Goal: Task Accomplishment & Management: Manage account settings

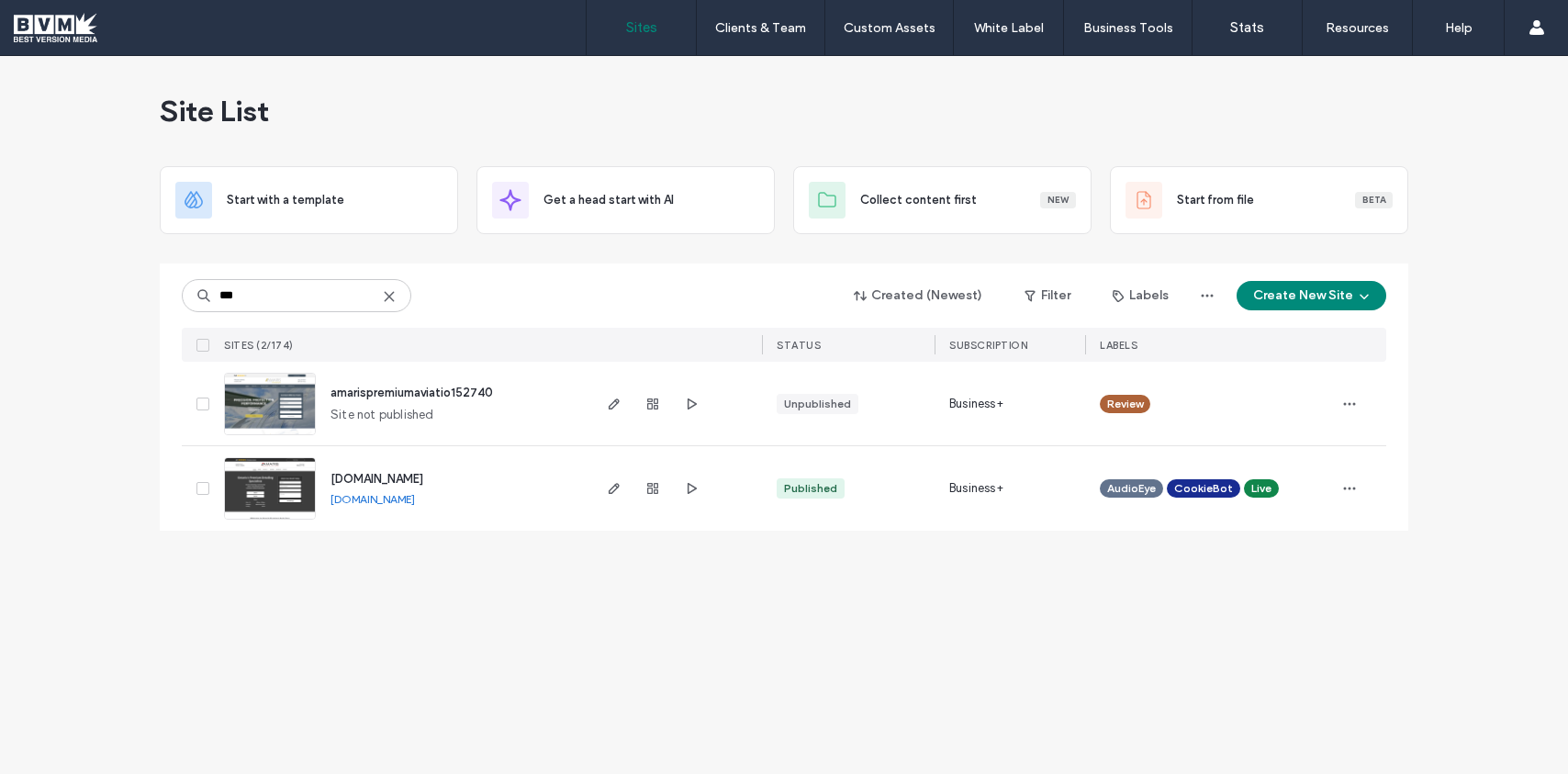
click at [314, 294] on input "***" at bounding box center [296, 295] width 229 height 33
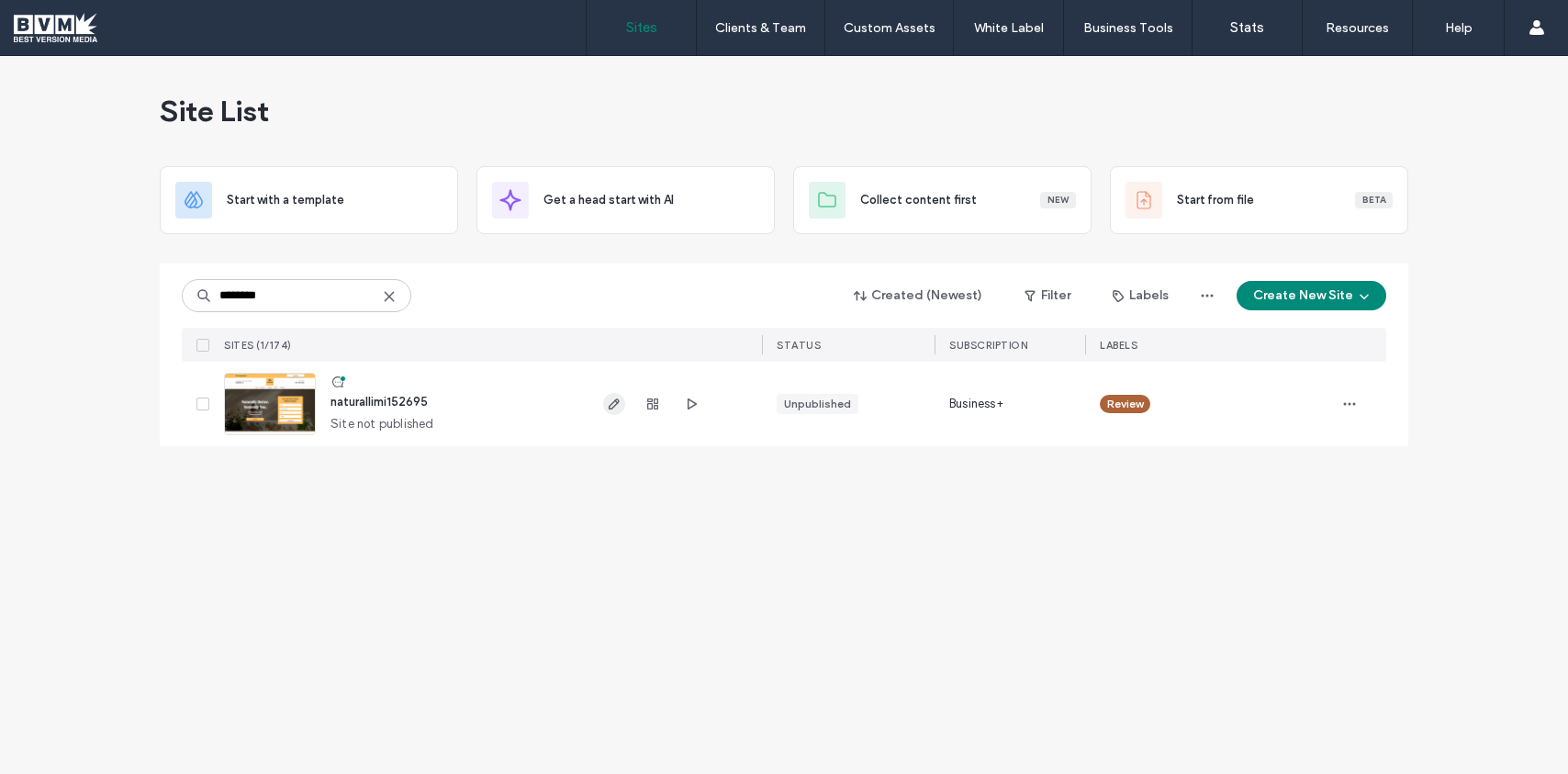
type input "********"
click at [610, 401] on icon "button" at bounding box center [615, 404] width 15 height 15
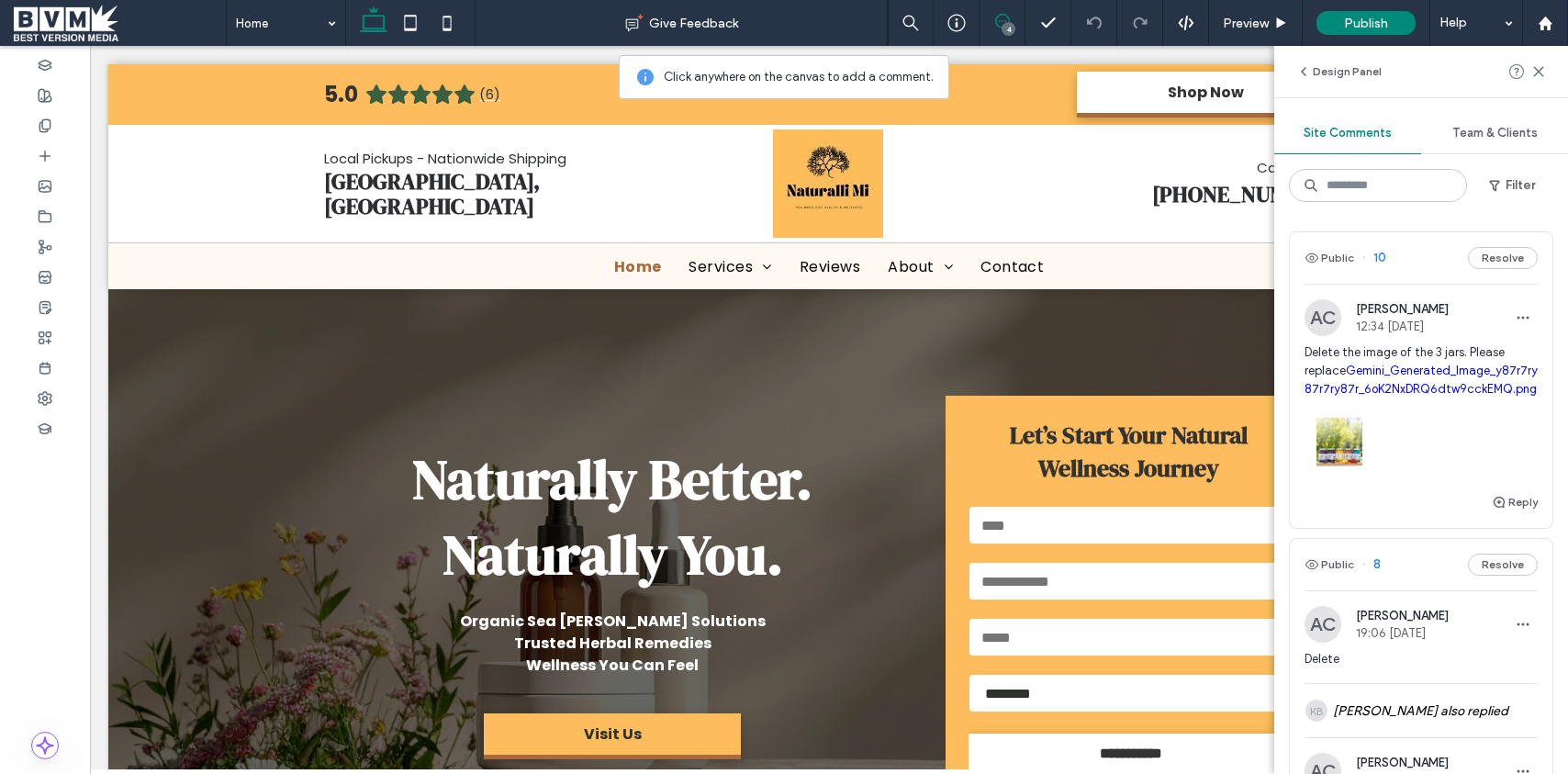
click at [1445, 470] on div at bounding box center [1421, 437] width 233 height 78
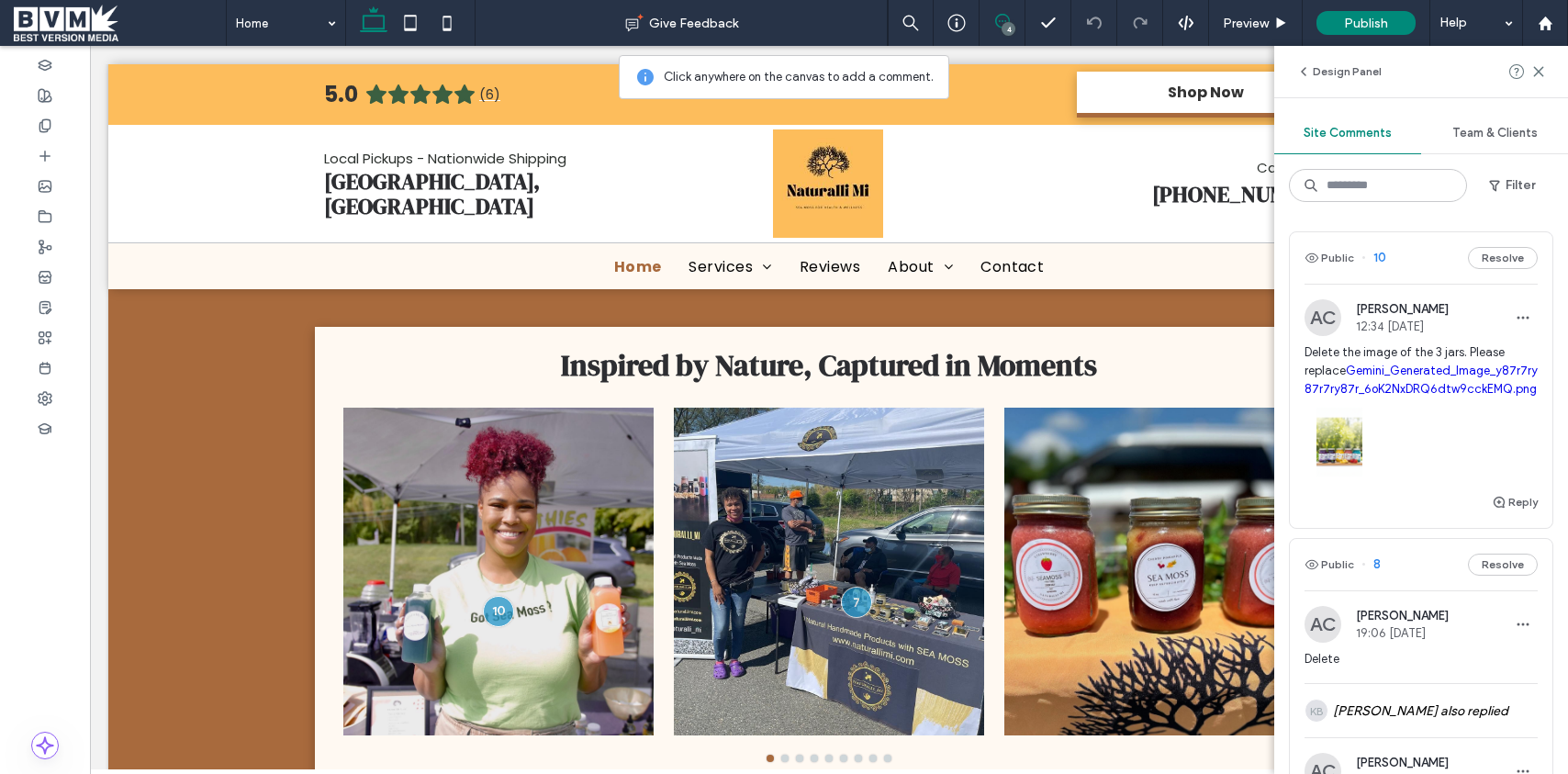
scroll to position [4114, 0]
click at [1312, 67] on button "Design Panel" at bounding box center [1339, 71] width 86 height 22
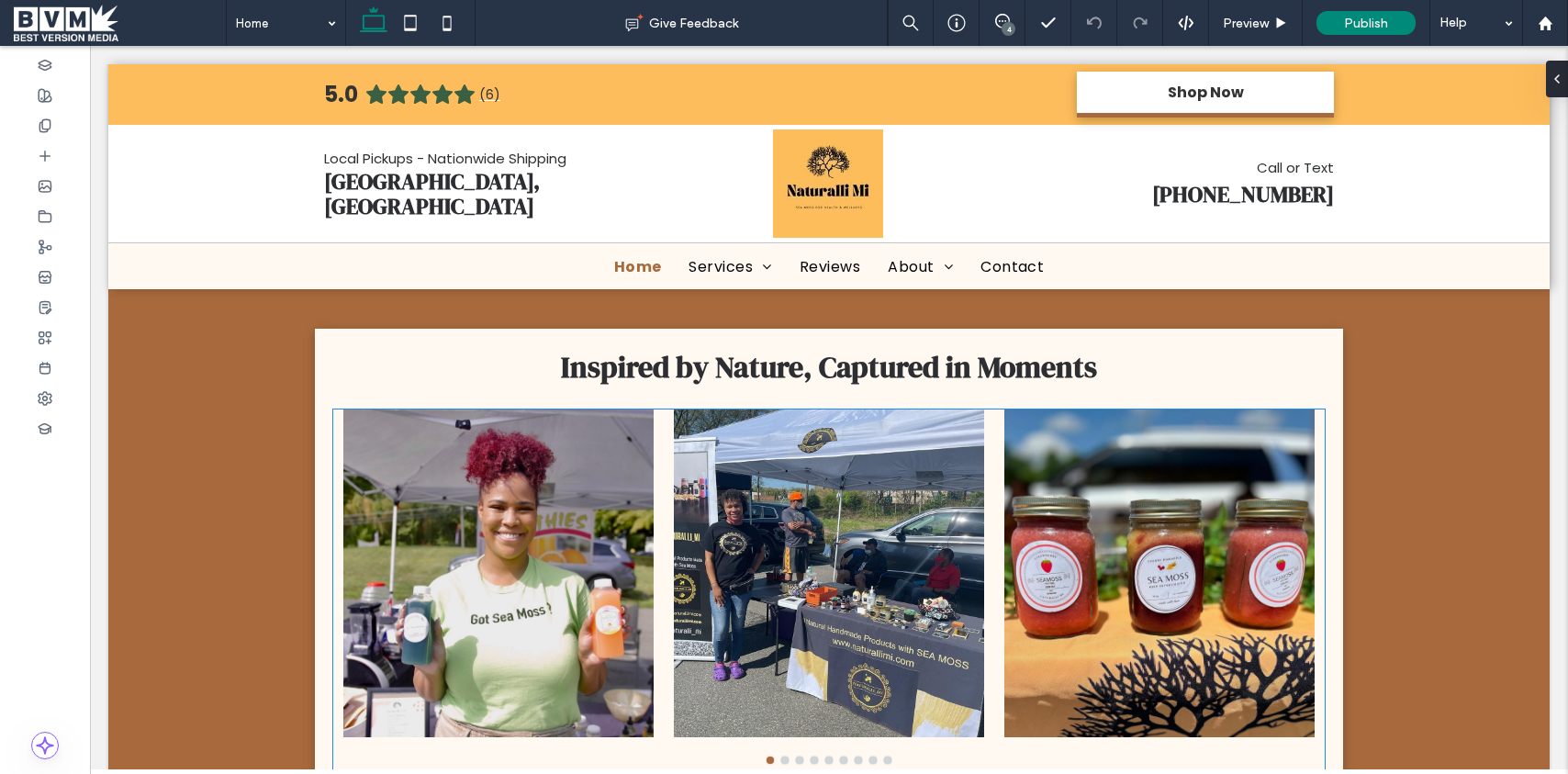
click at [1058, 465] on div at bounding box center [1159, 573] width 310 height 328
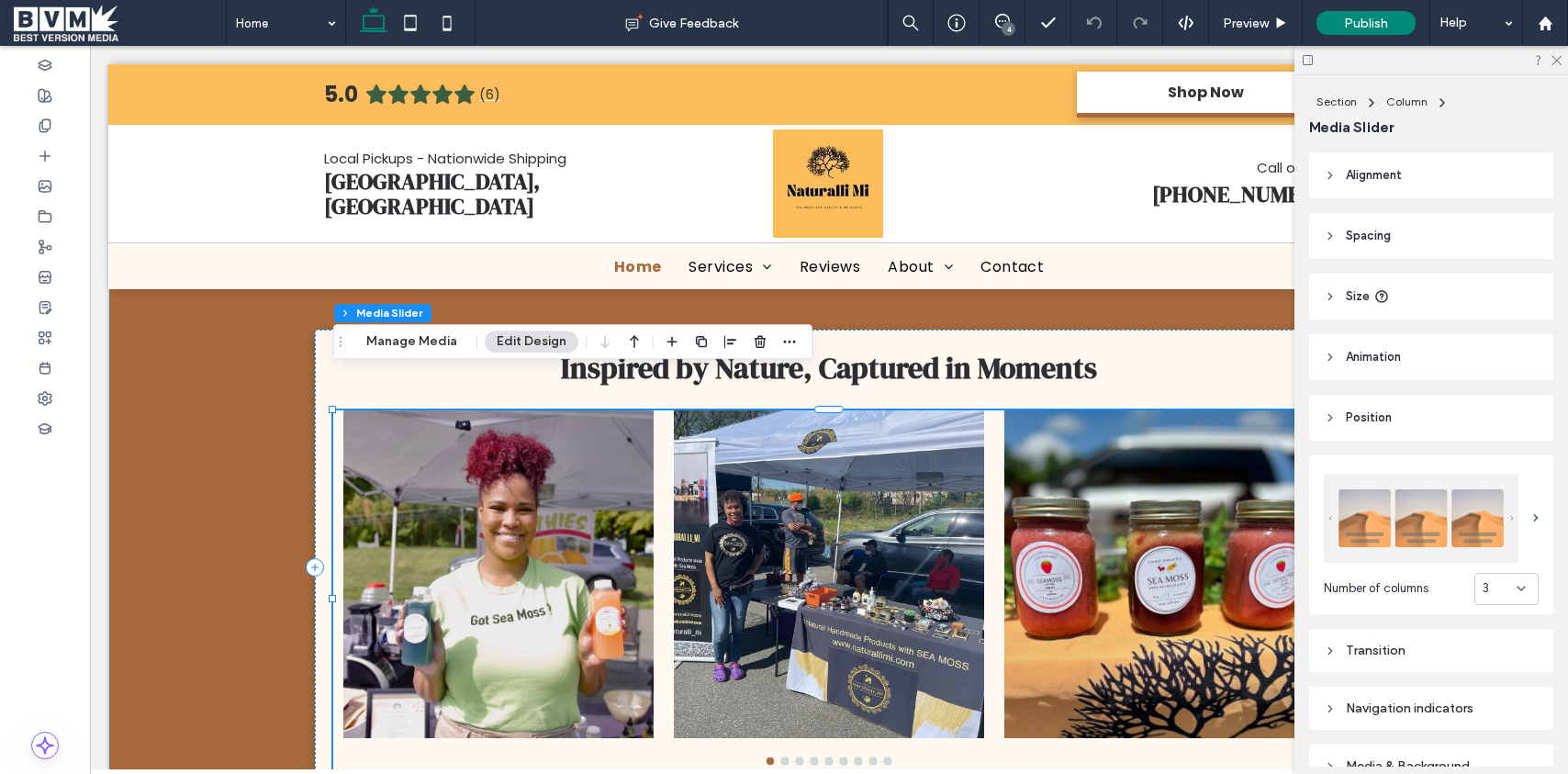
scroll to position [4111, 0]
click at [388, 338] on button "Manage Media" at bounding box center [412, 341] width 115 height 22
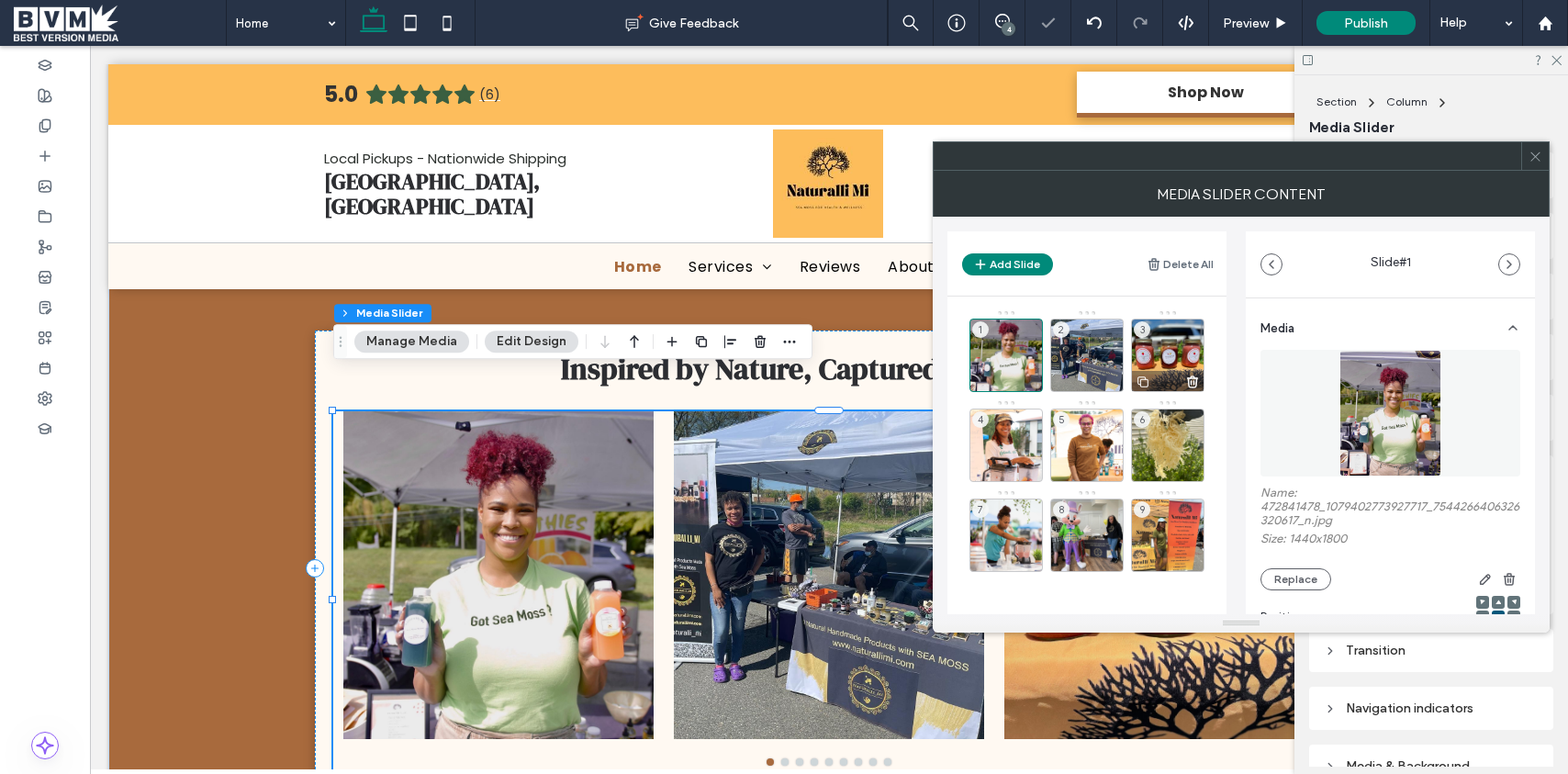
click at [1165, 336] on div "3" at bounding box center [1168, 355] width 74 height 74
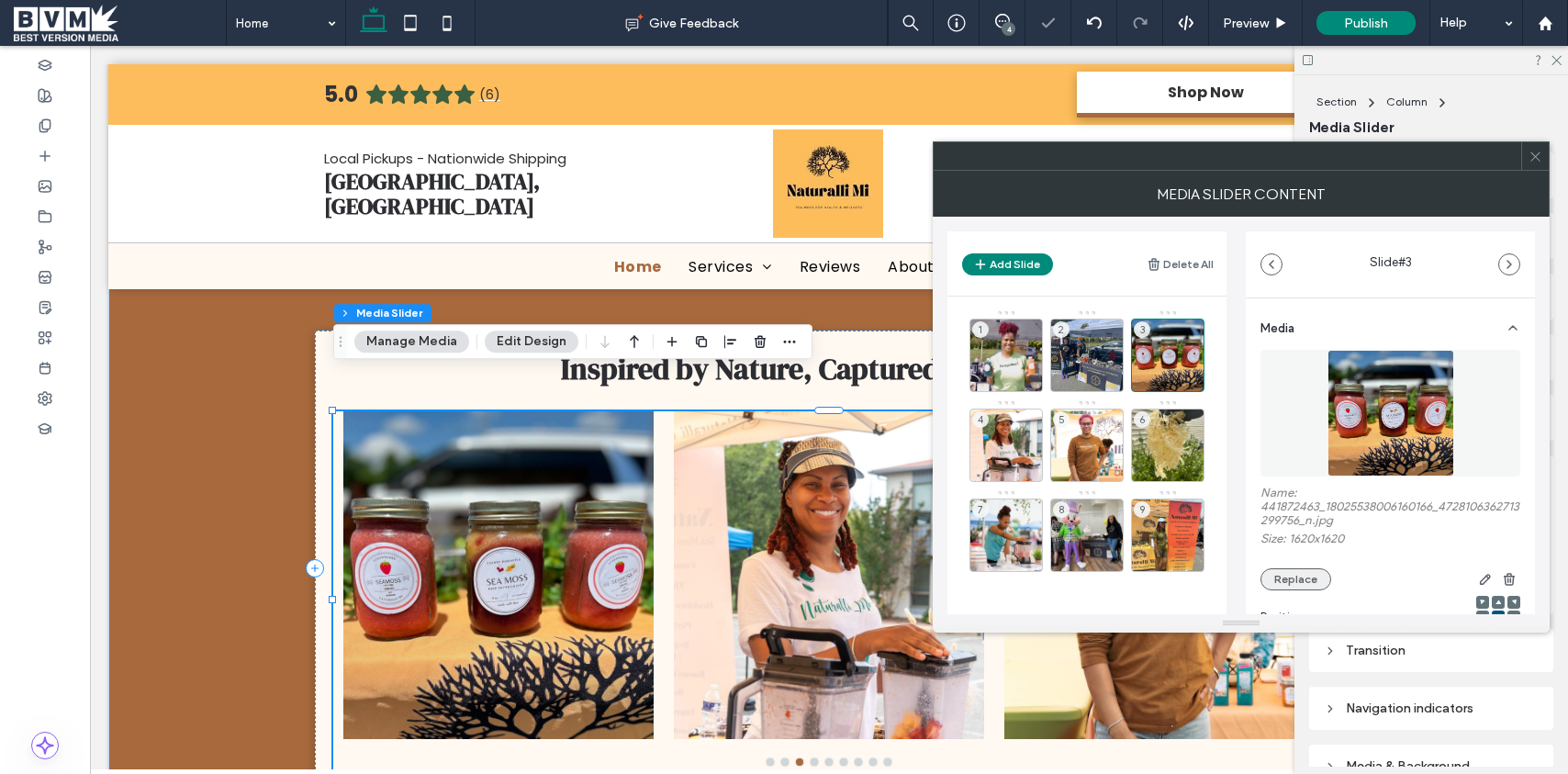
click at [1292, 573] on button "Replace" at bounding box center [1296, 579] width 71 height 22
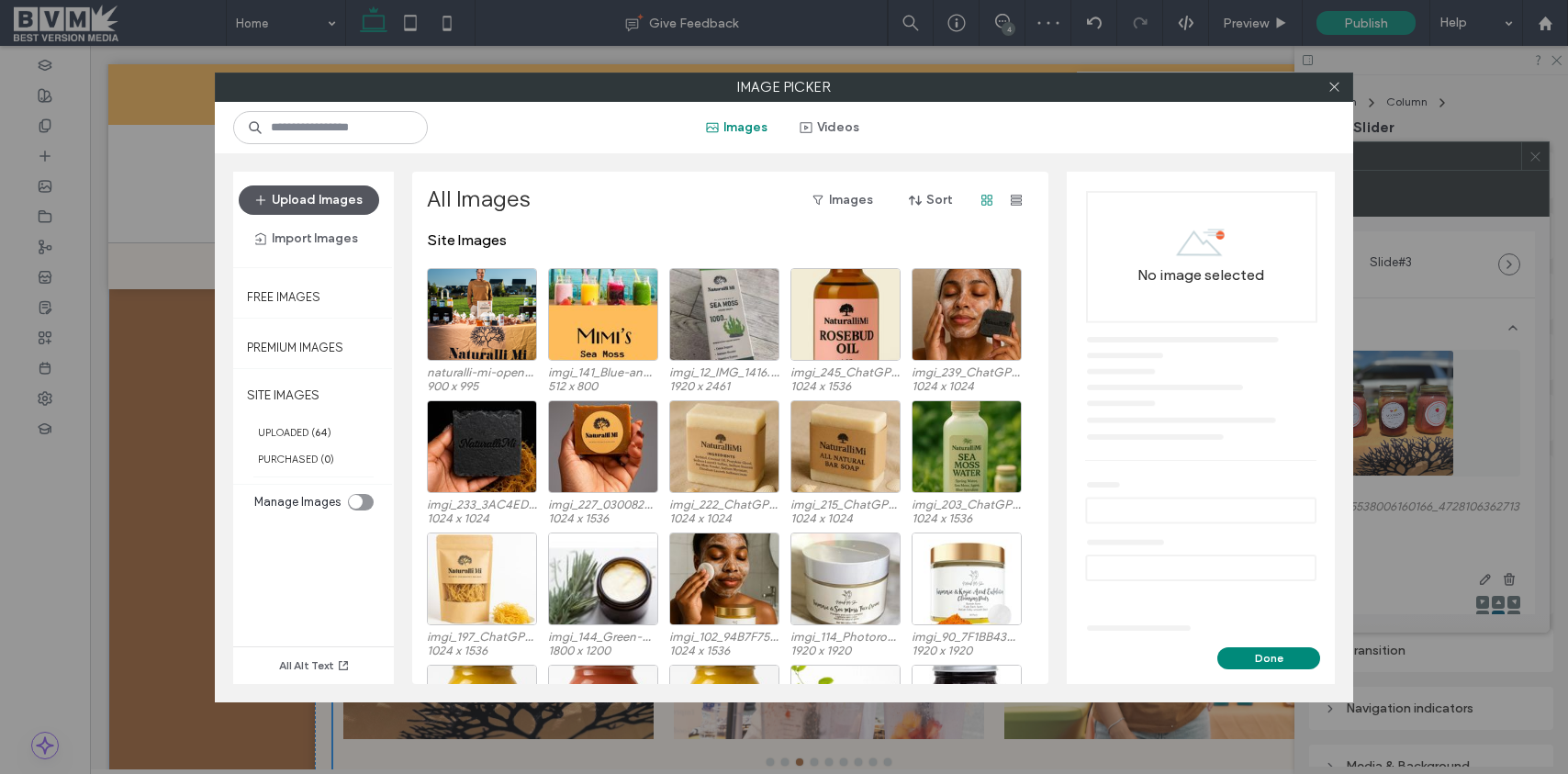
click at [317, 194] on button "Upload Images" at bounding box center [308, 200] width 140 height 29
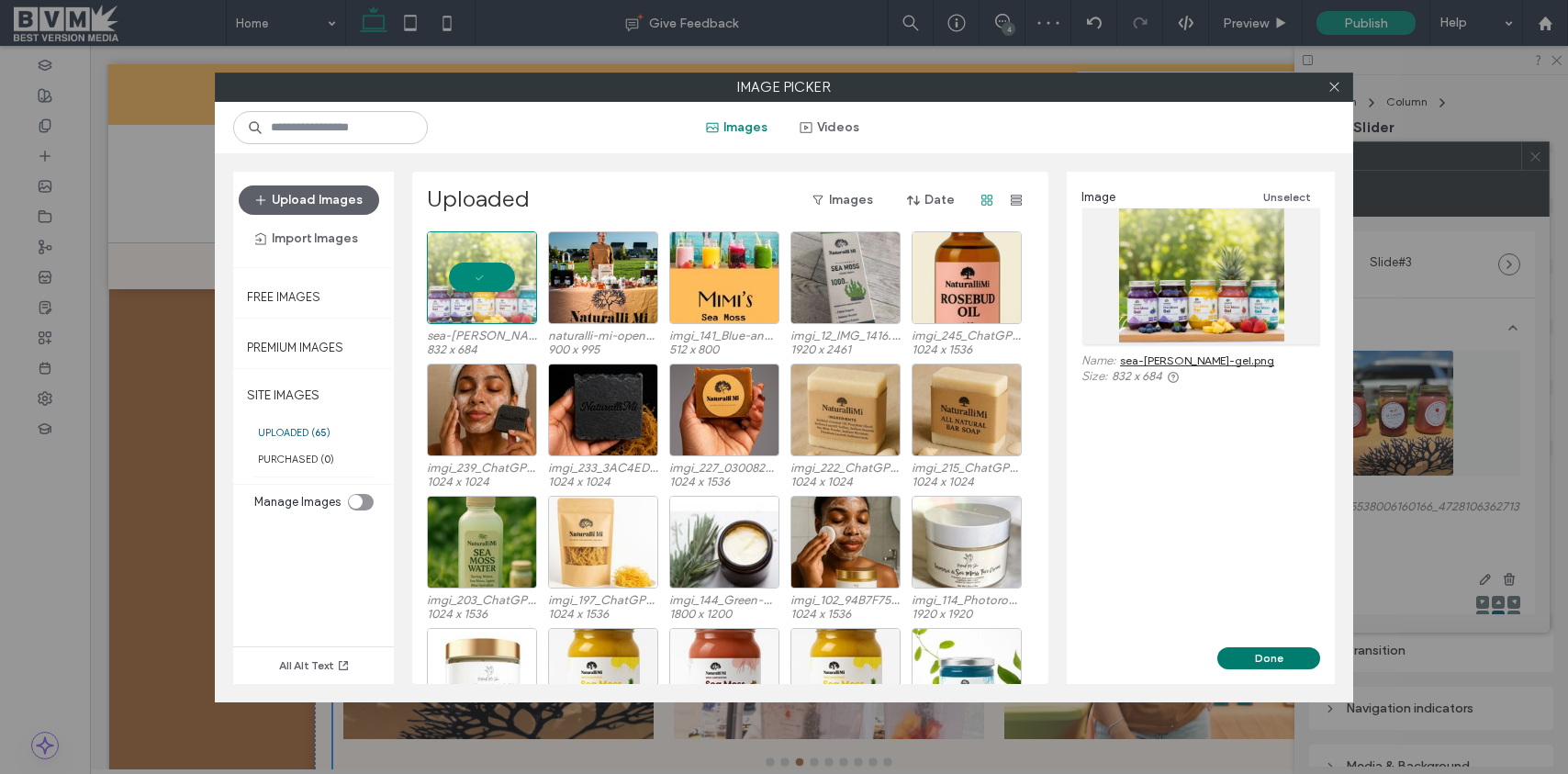
click at [1246, 650] on button "Done" at bounding box center [1268, 657] width 103 height 22
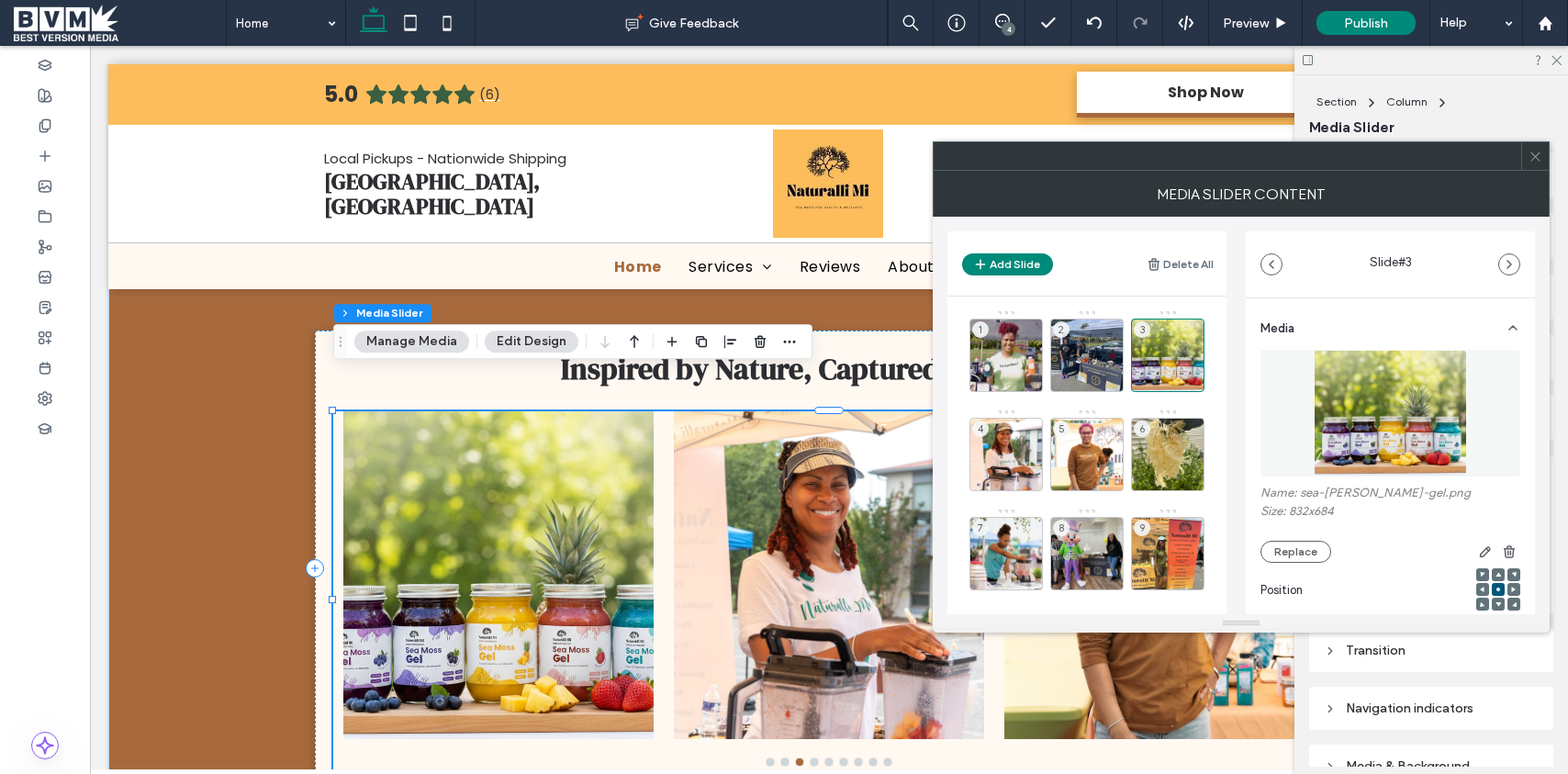
click at [1542, 156] on icon at bounding box center [1535, 156] width 14 height 14
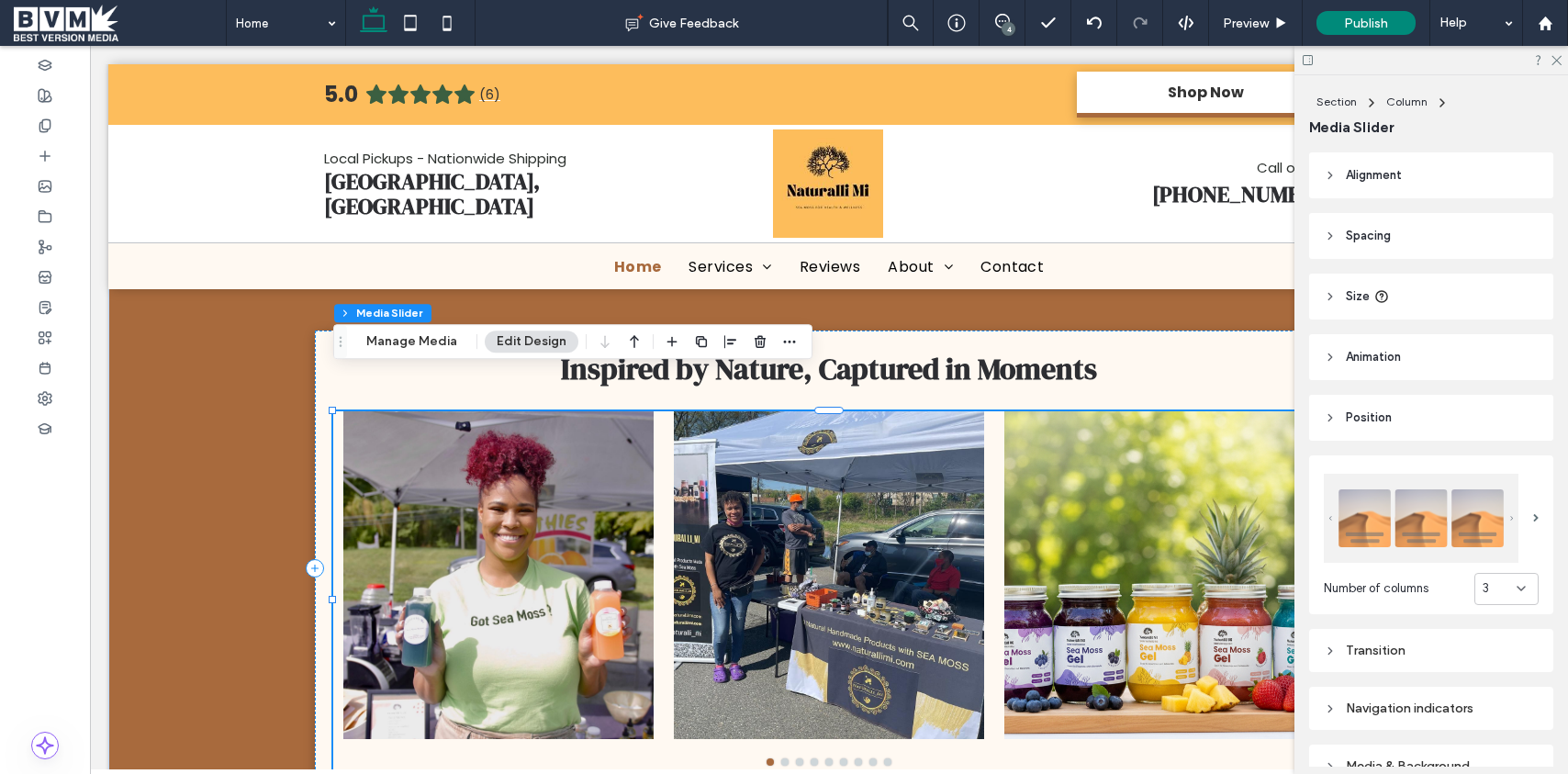
click at [1004, 22] on div "4" at bounding box center [1008, 28] width 14 height 14
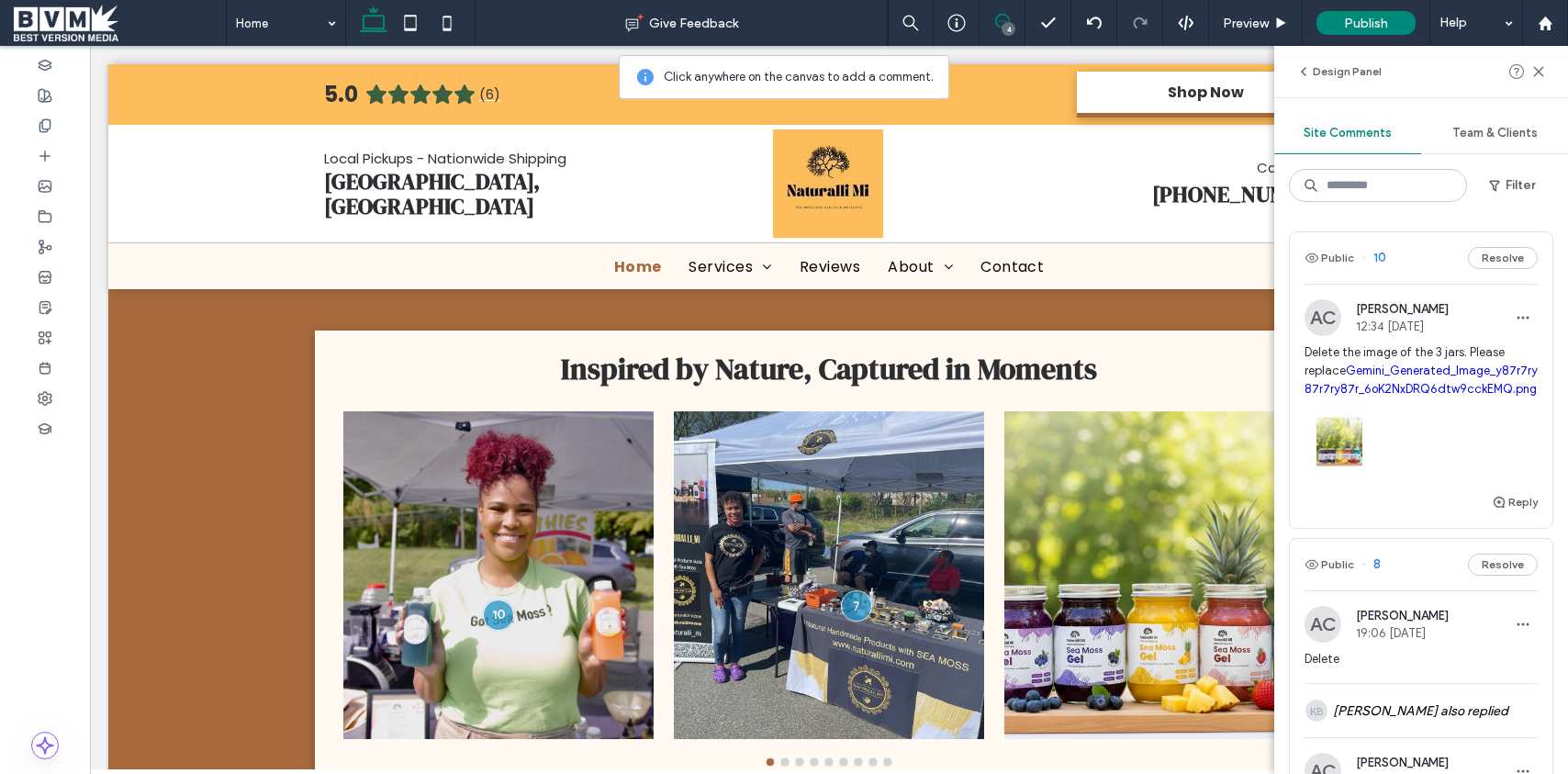
click at [1461, 468] on div at bounding box center [1421, 437] width 233 height 78
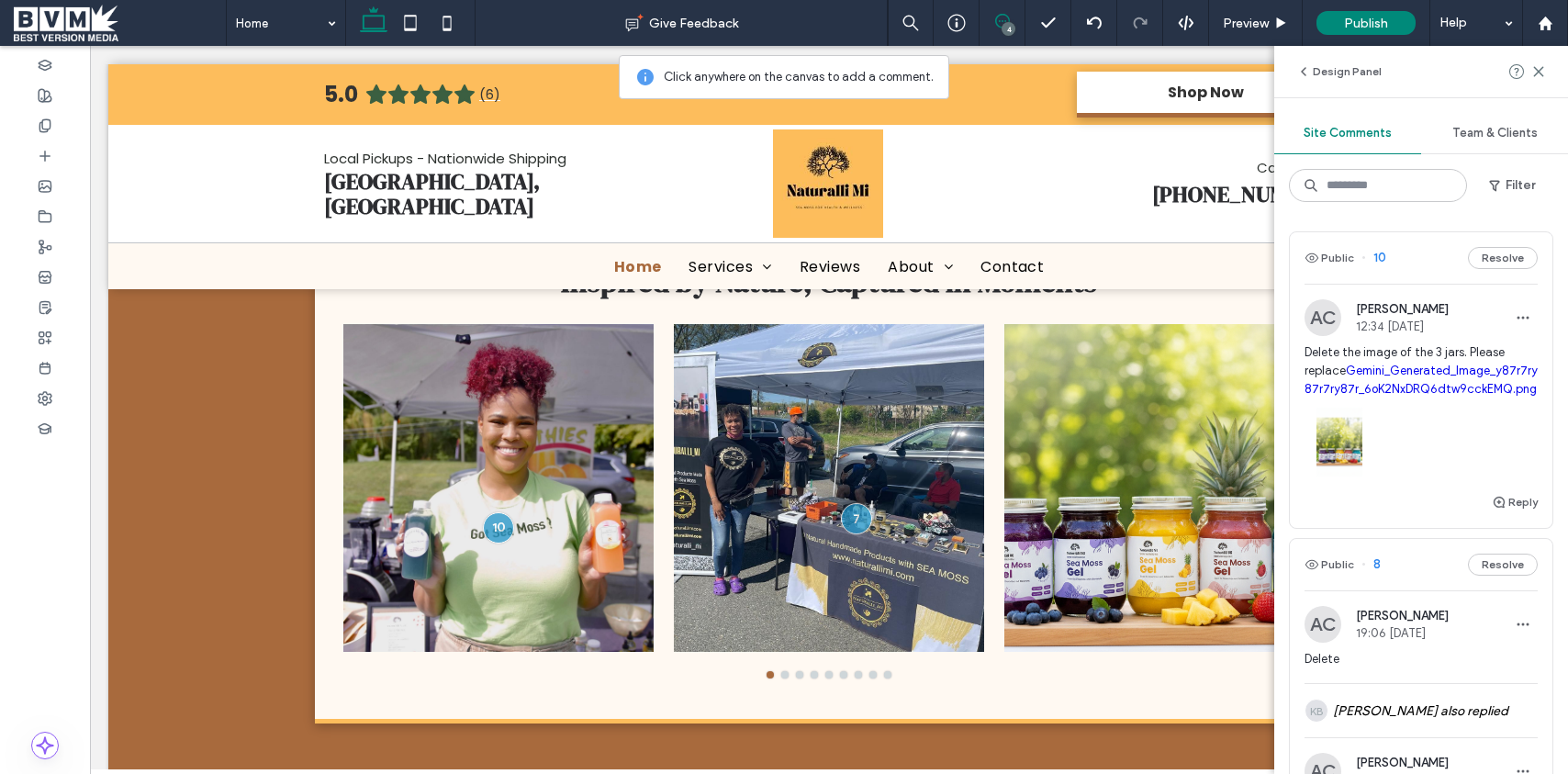
scroll to position [4218, 0]
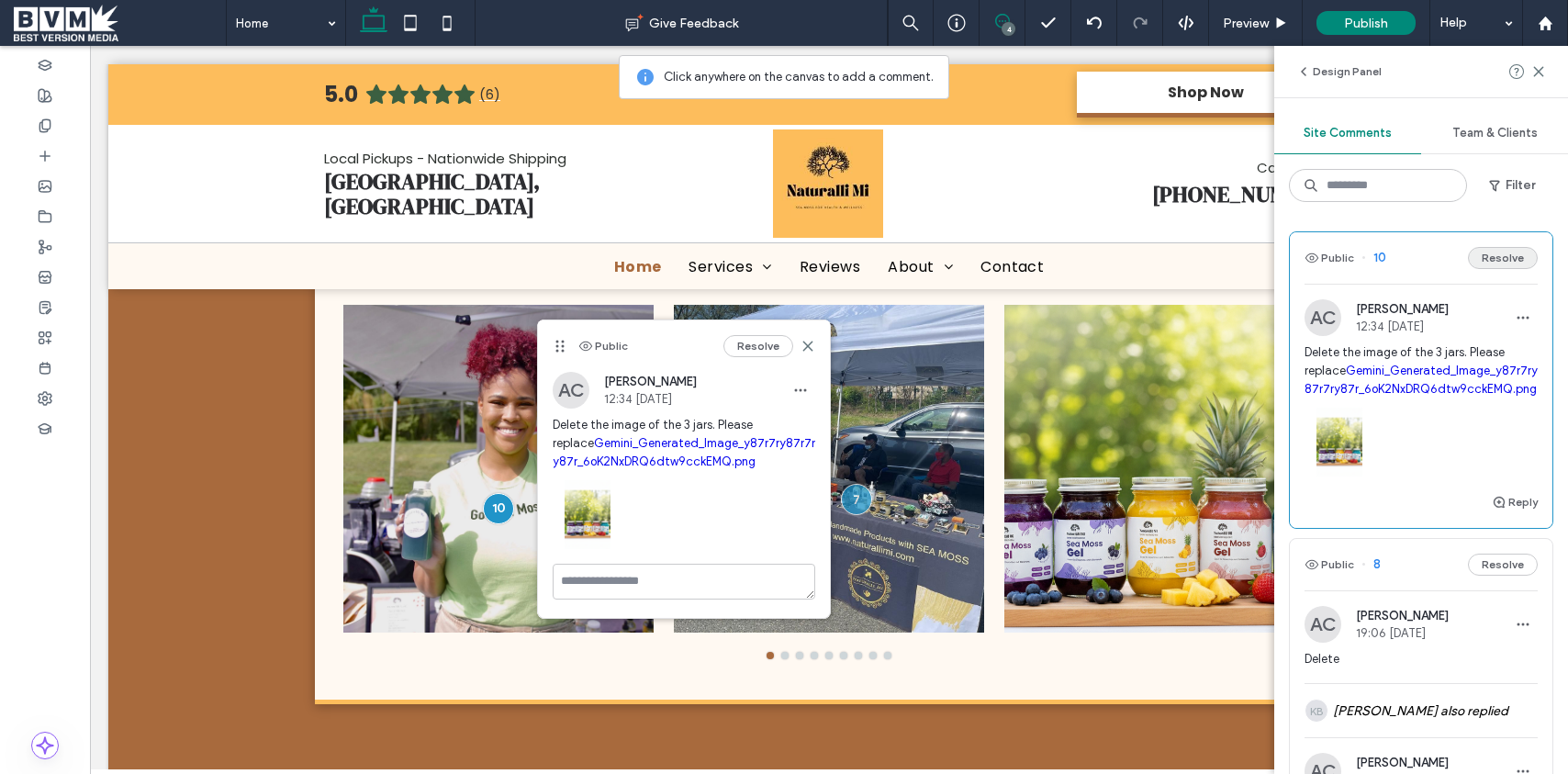
click at [1507, 254] on button "Resolve" at bounding box center [1503, 257] width 70 height 22
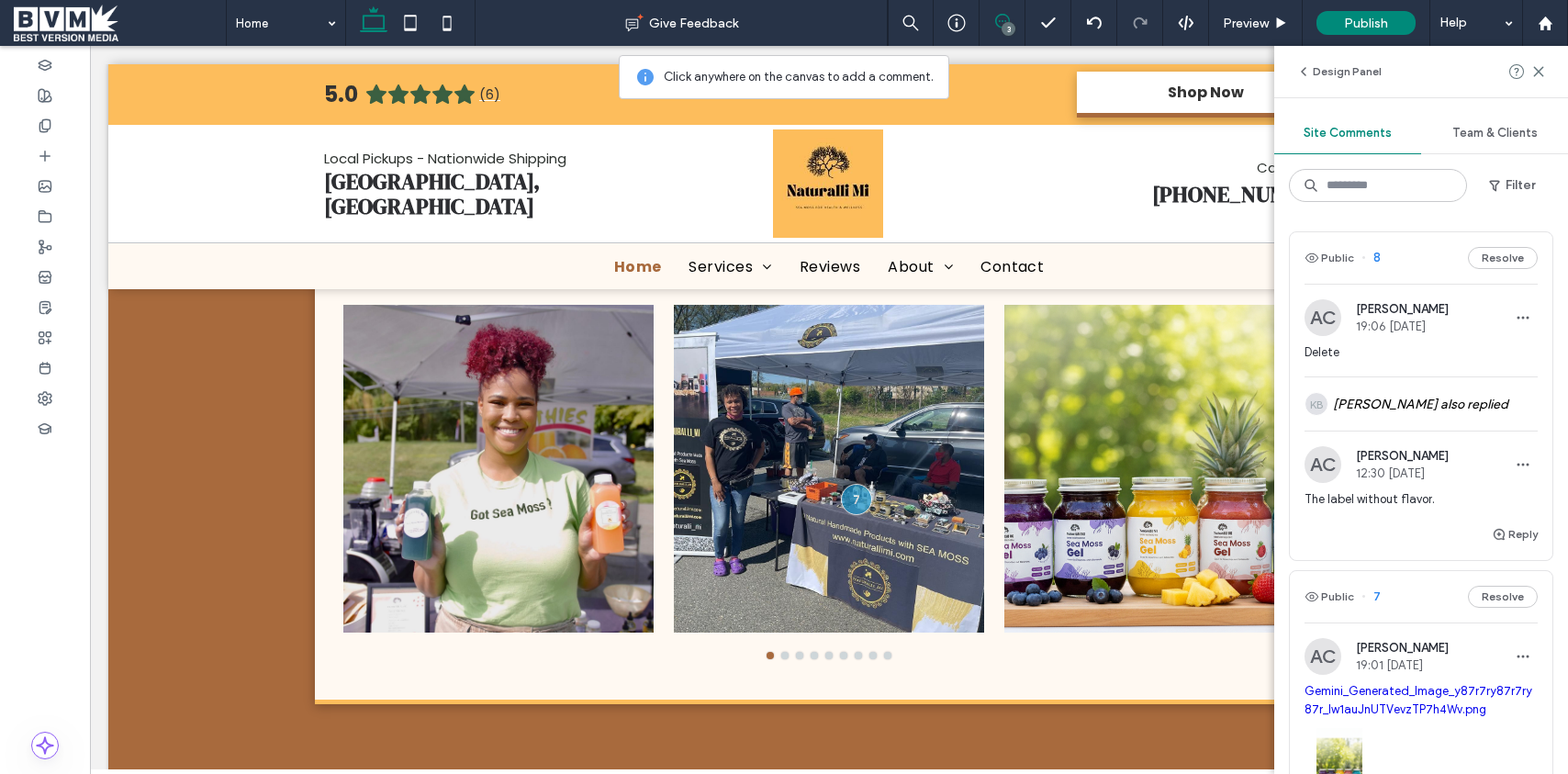
click at [1424, 527] on div "Reply" at bounding box center [1421, 541] width 262 height 37
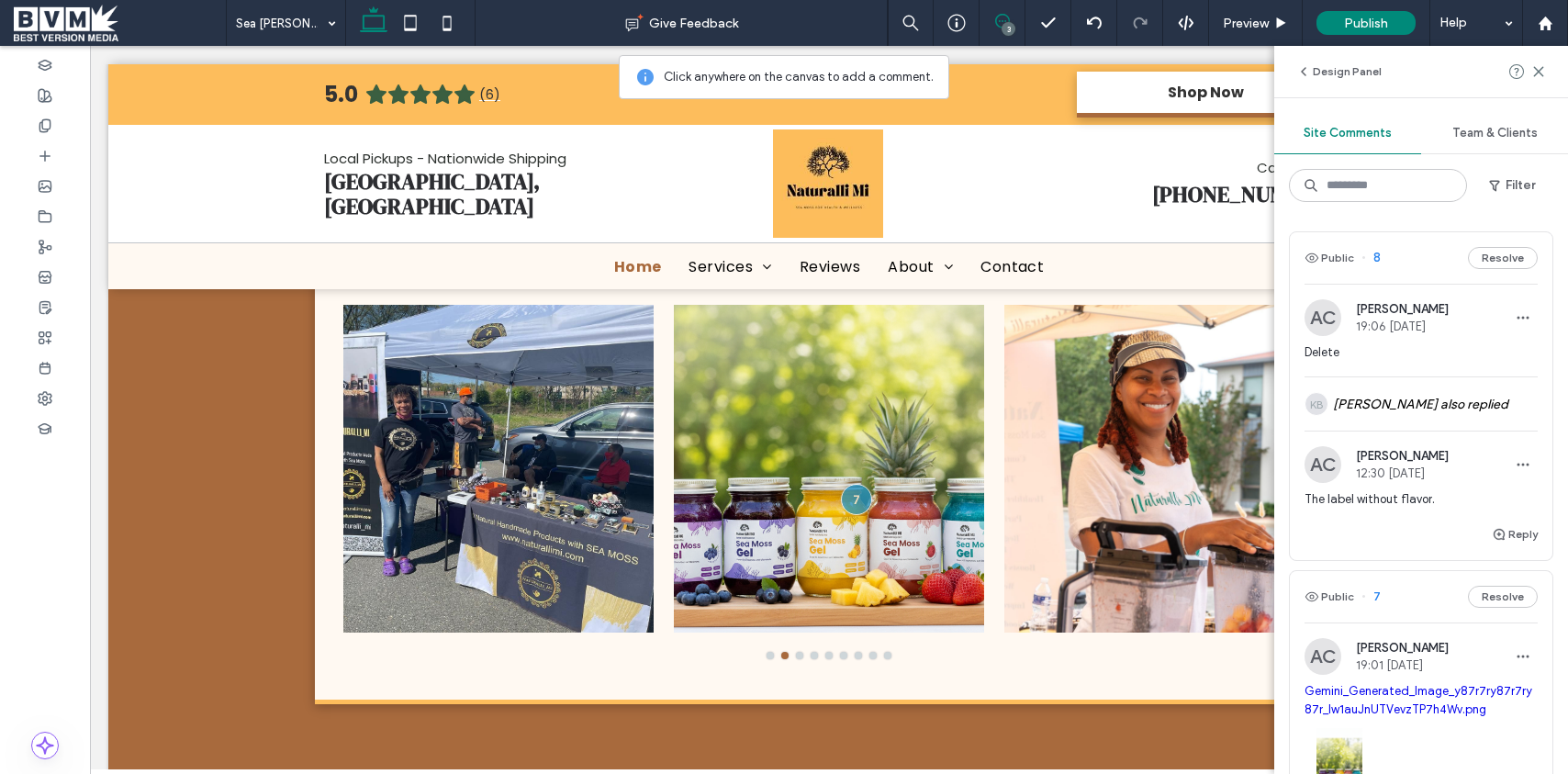
click at [1467, 406] on div at bounding box center [784, 387] width 1568 height 774
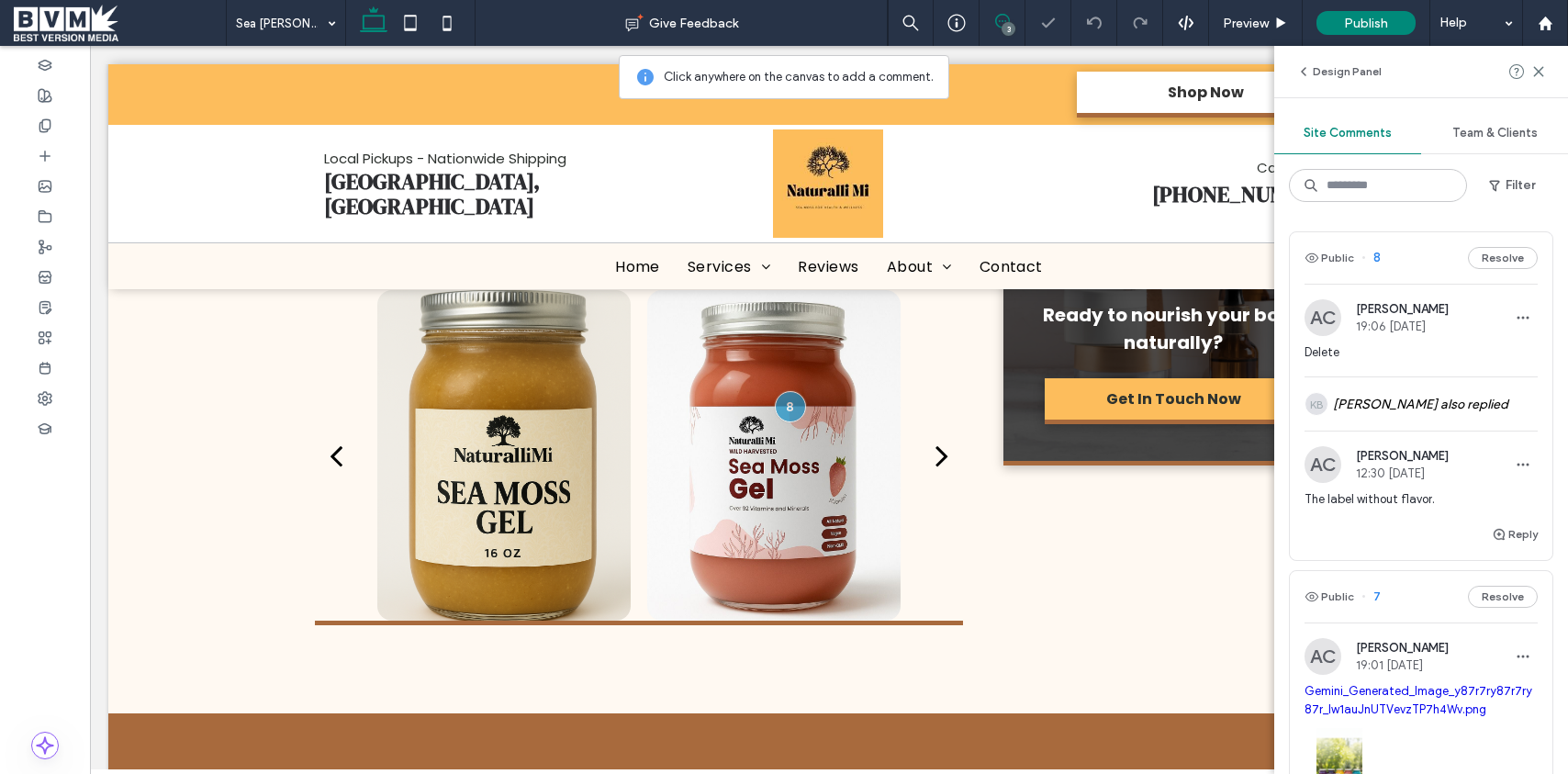
scroll to position [871, 0]
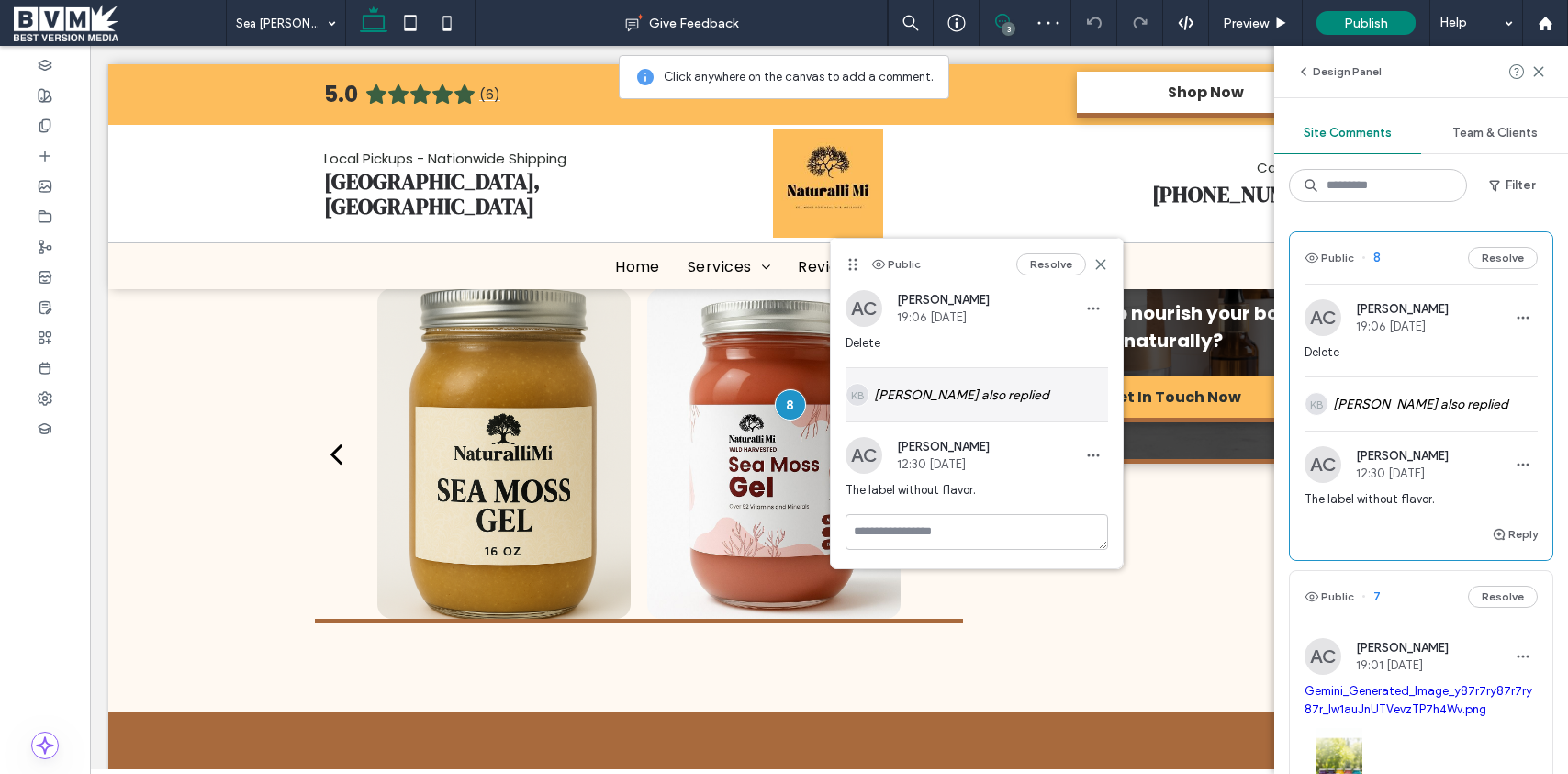
click at [887, 391] on div "KB KC Brady also replied" at bounding box center [977, 394] width 262 height 53
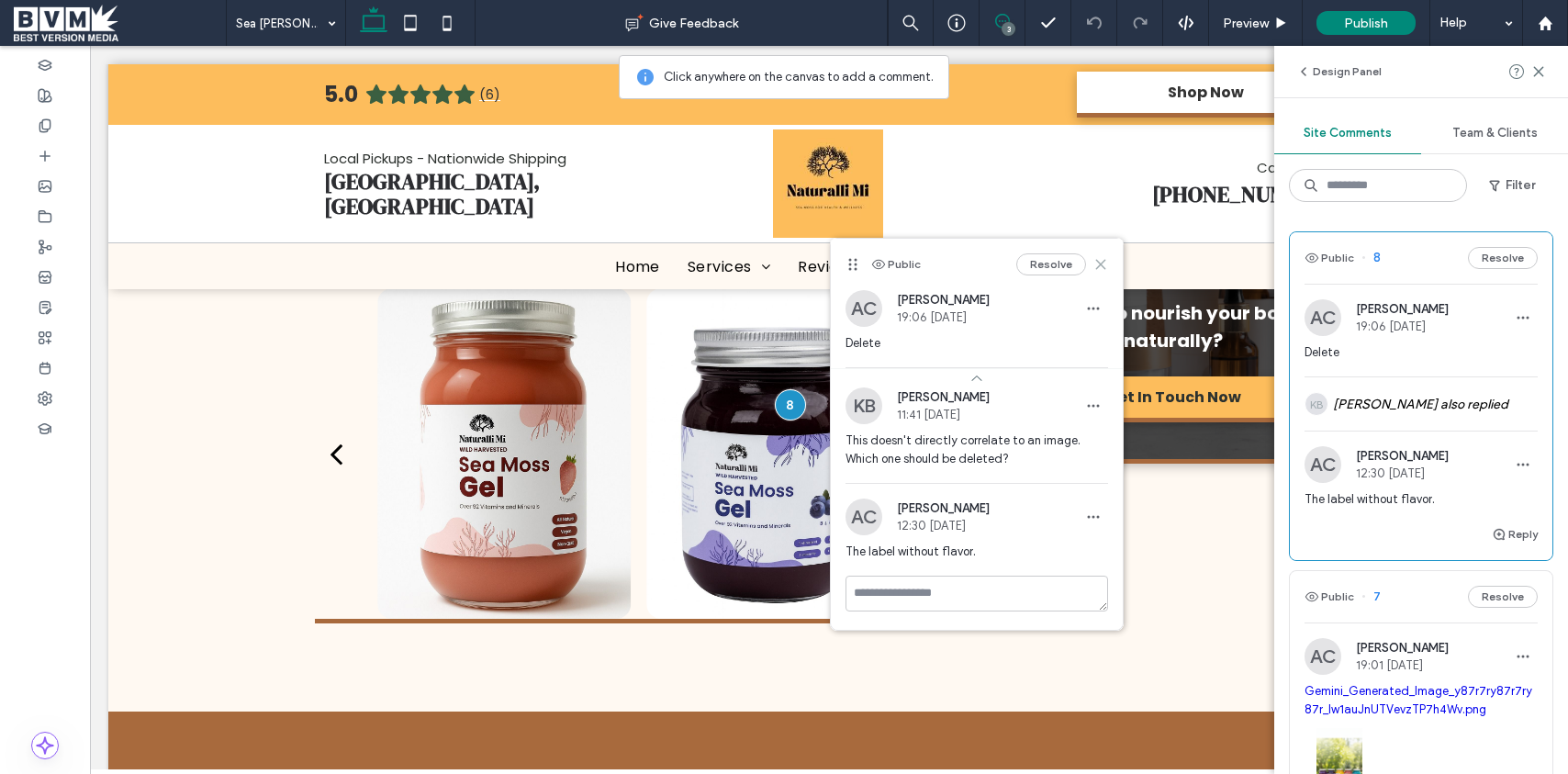
click at [1099, 266] on icon at bounding box center [1101, 265] width 15 height 15
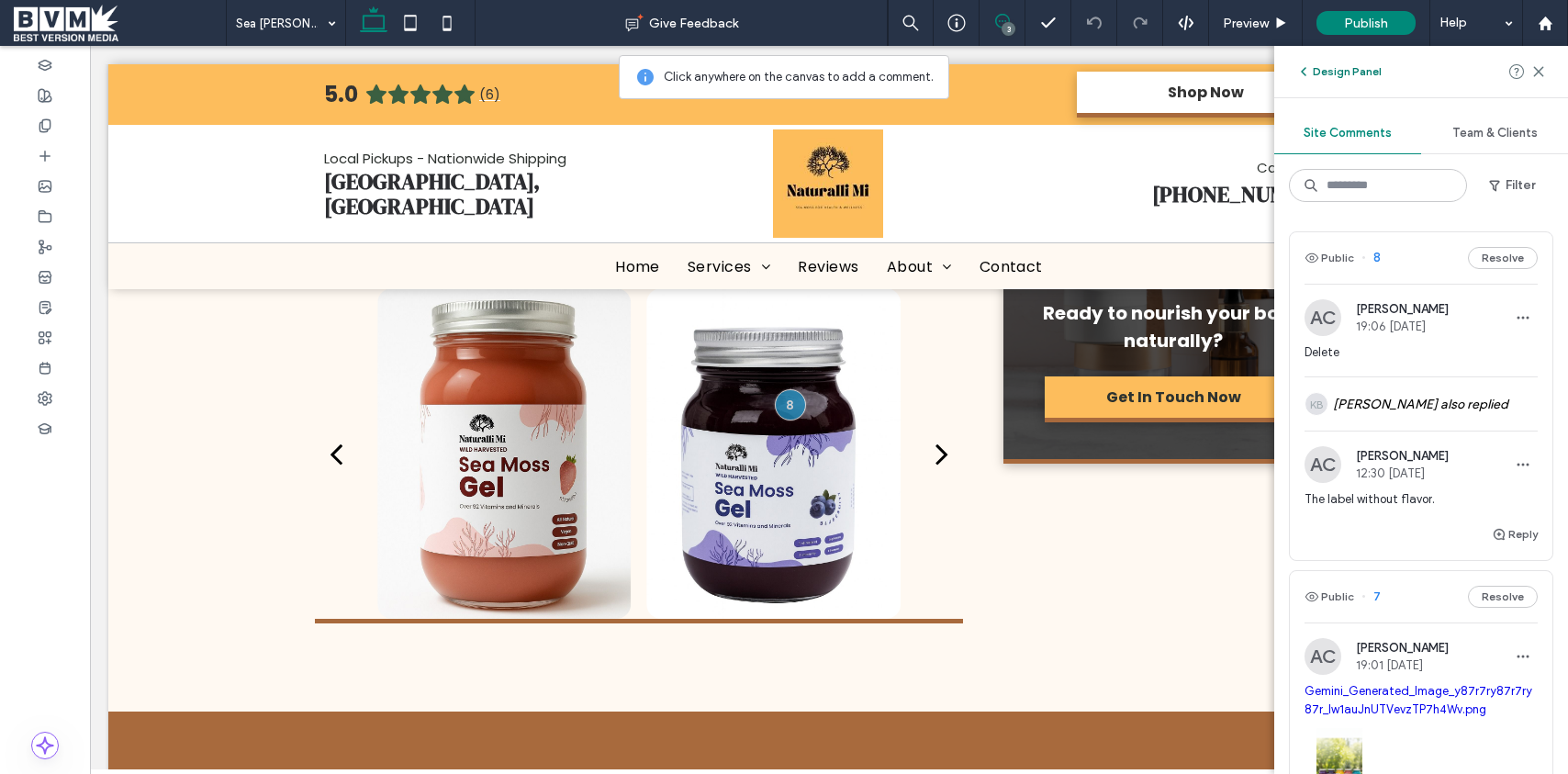
drag, startPoint x: 1318, startPoint y: 64, endPoint x: 1304, endPoint y: 72, distance: 16.1
click at [1318, 64] on button "Design Panel" at bounding box center [1339, 71] width 86 height 22
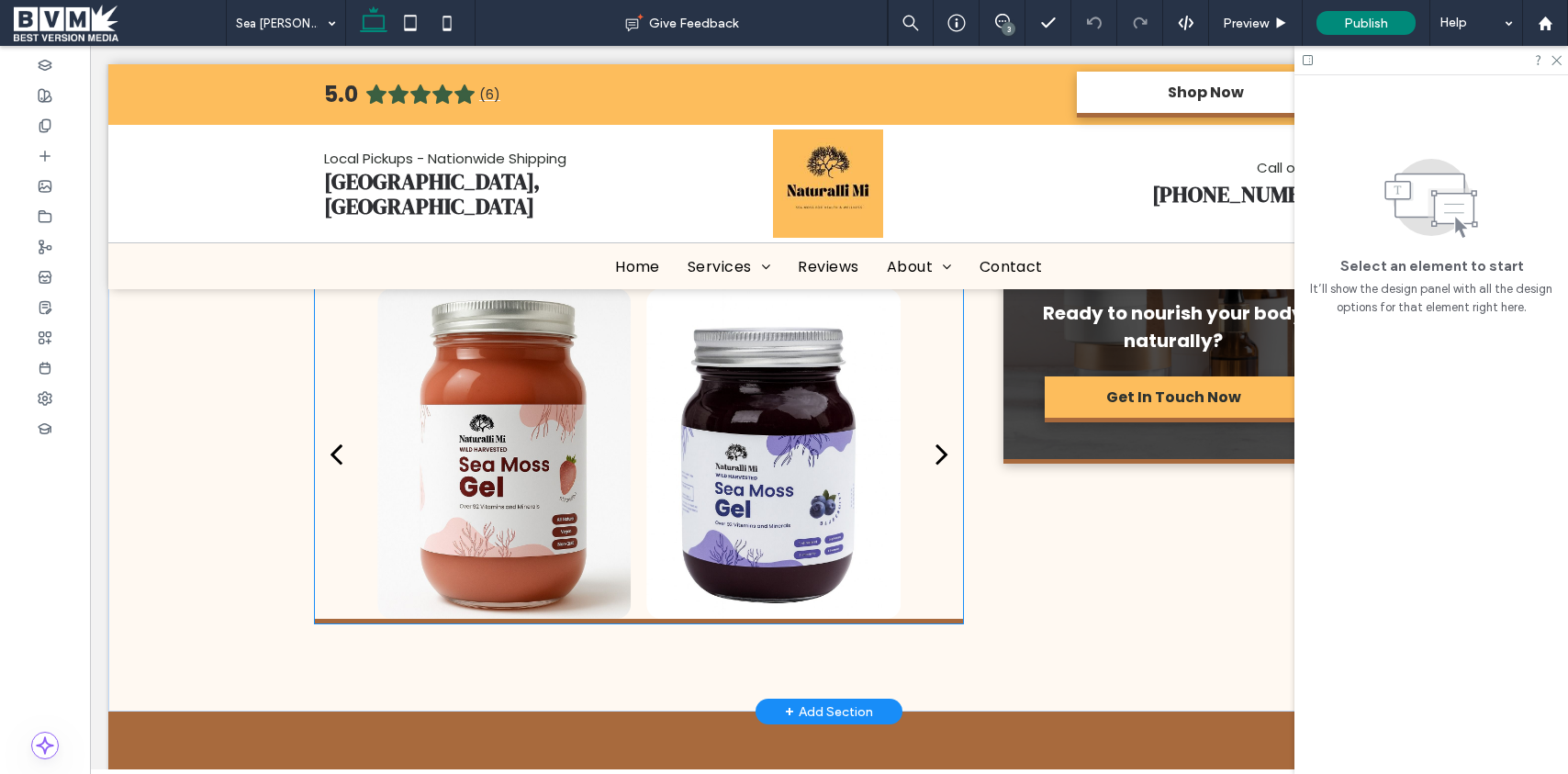
scroll to position [794, 0]
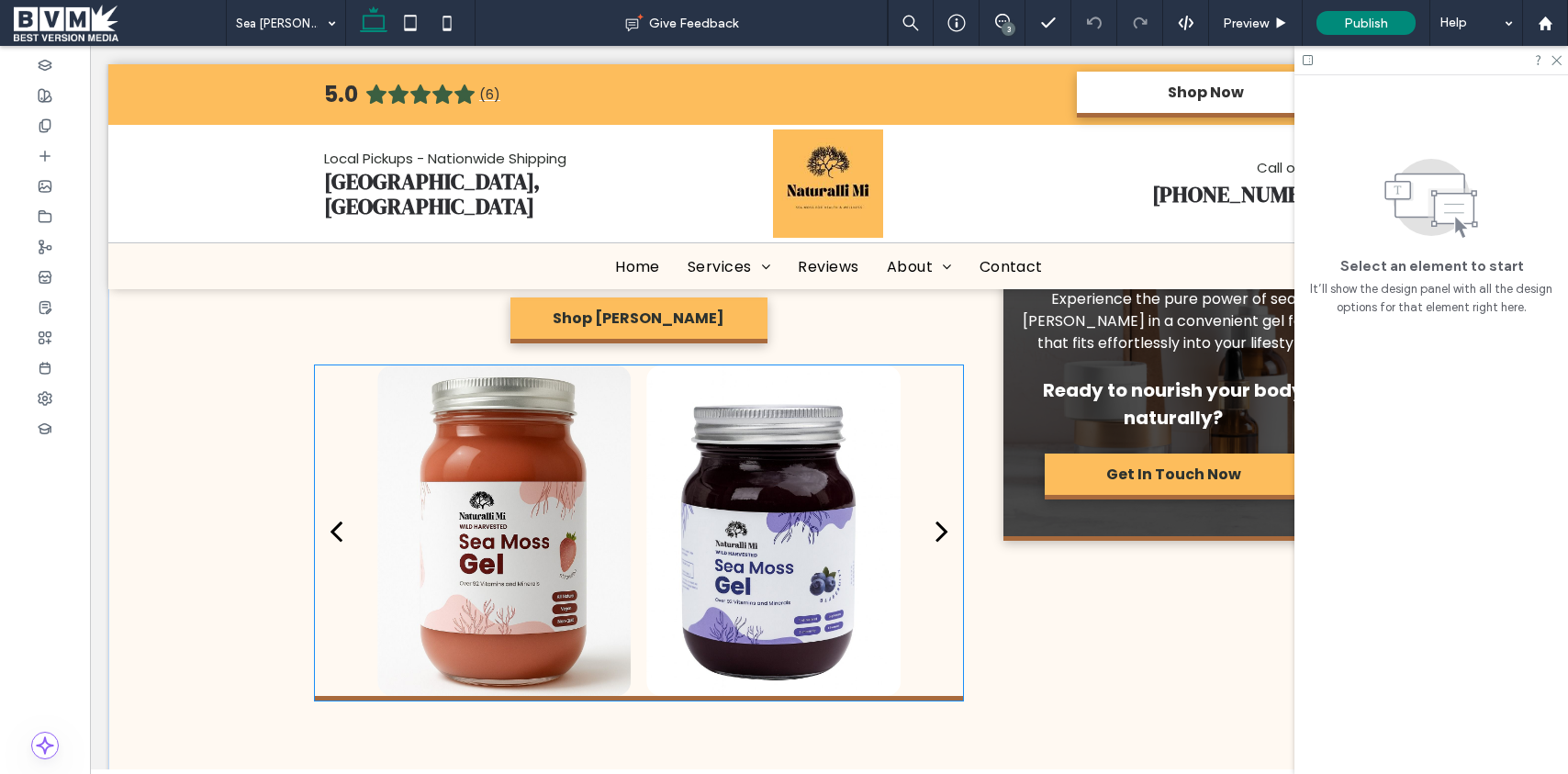
click at [772, 388] on div at bounding box center [773, 531] width 254 height 331
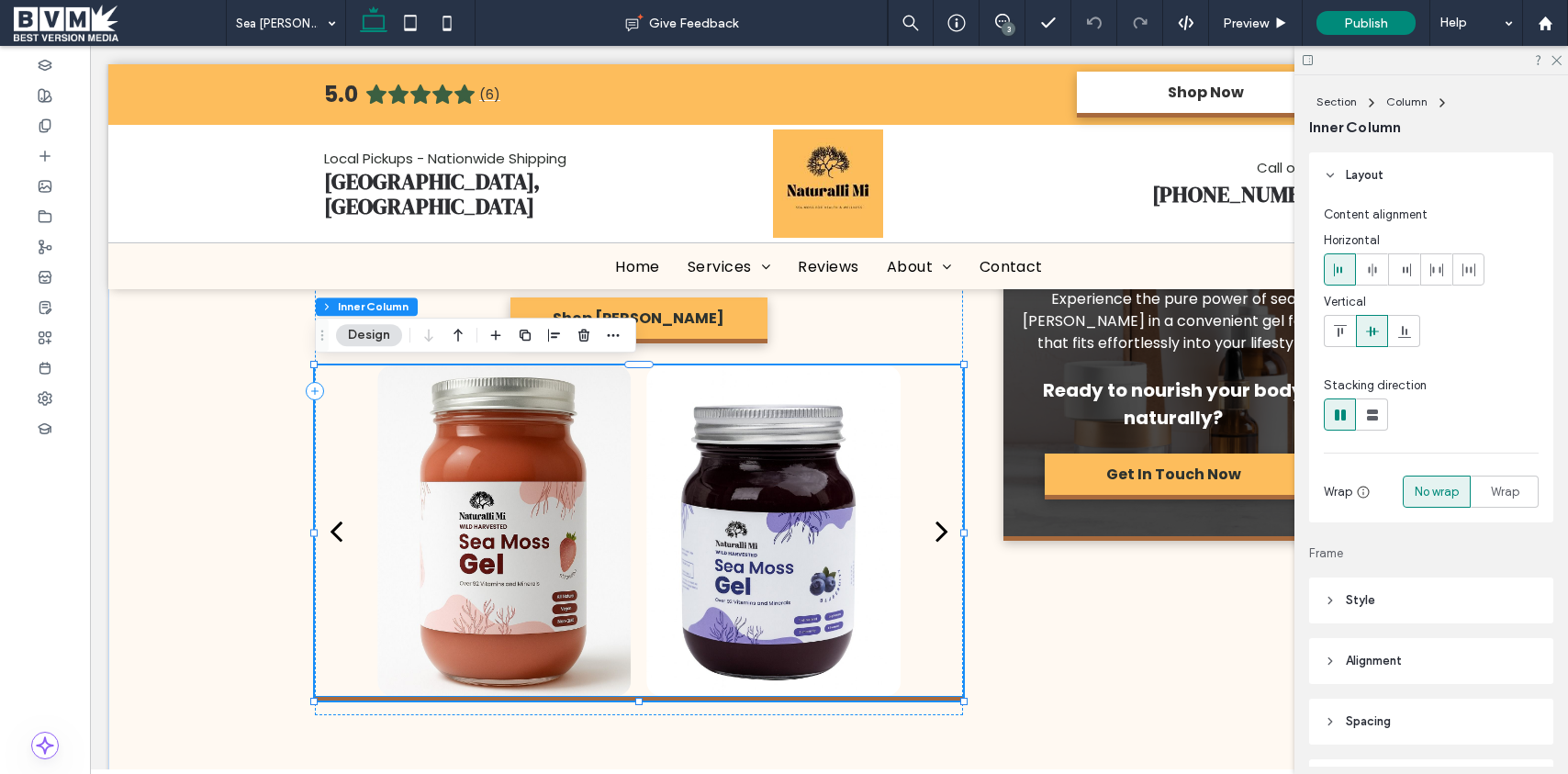
click at [433, 400] on div at bounding box center [503, 531] width 254 height 331
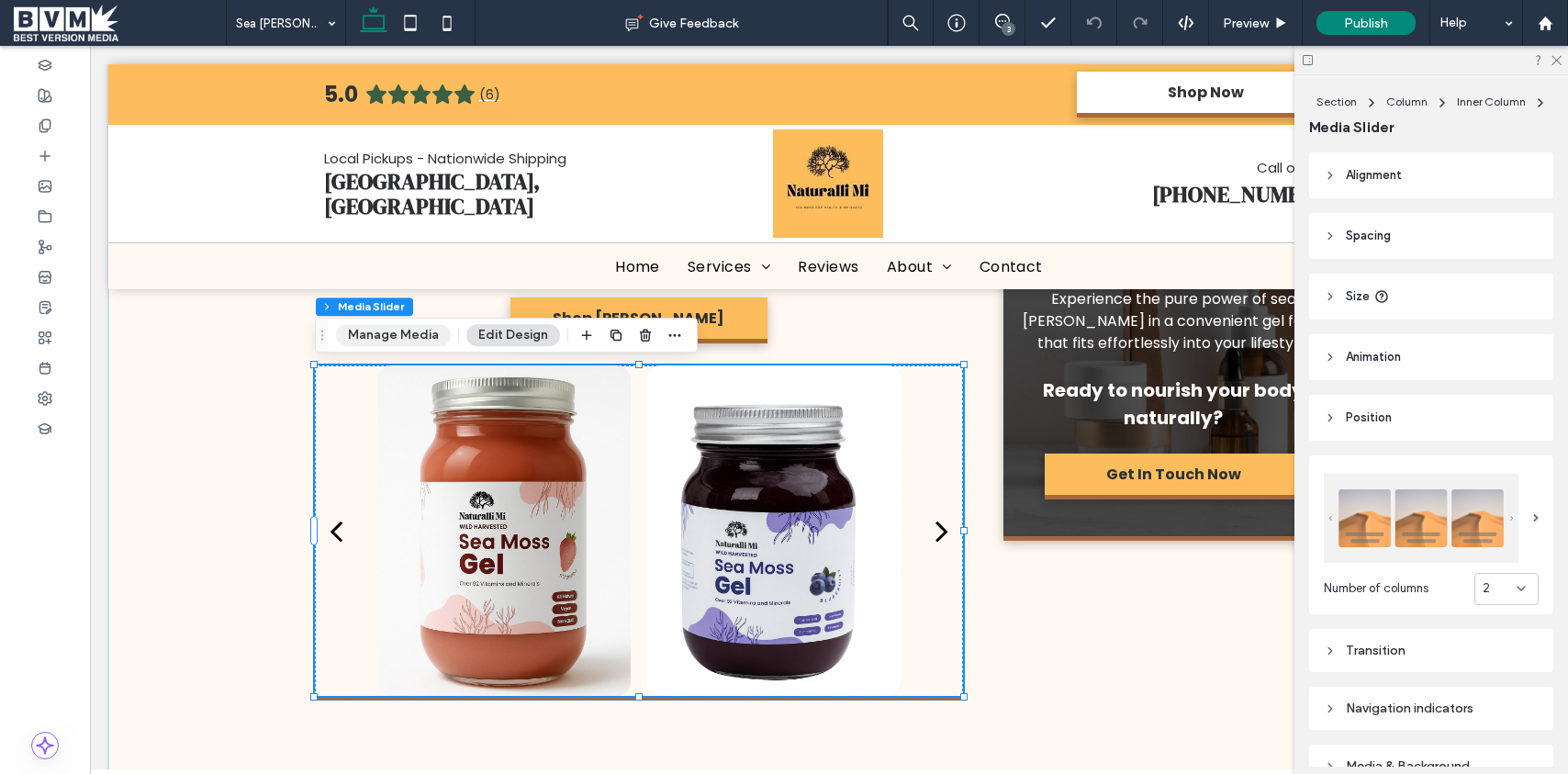
click at [400, 336] on button "Manage Media" at bounding box center [393, 335] width 115 height 22
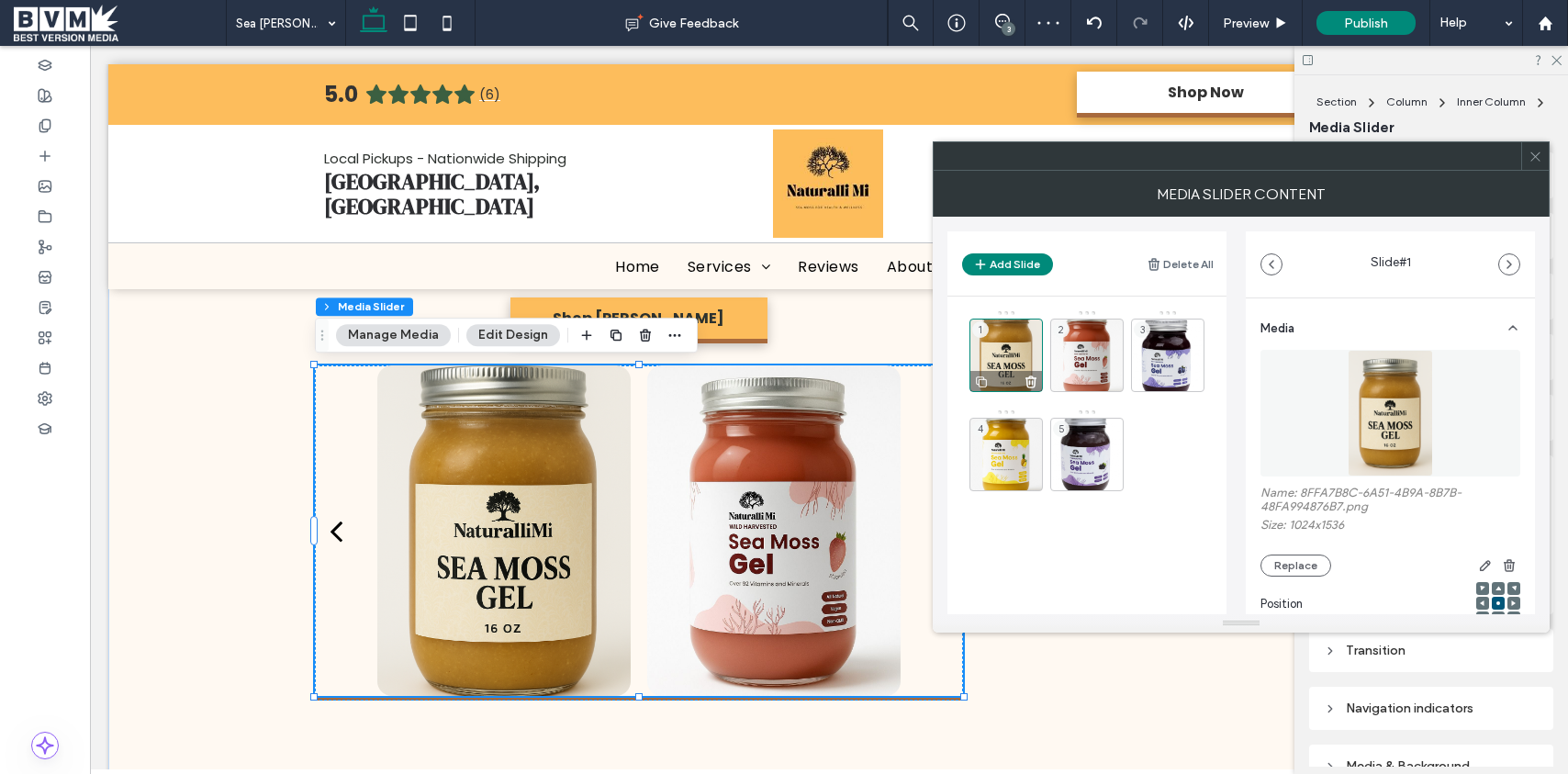
click at [1028, 375] on icon at bounding box center [1032, 382] width 15 height 17
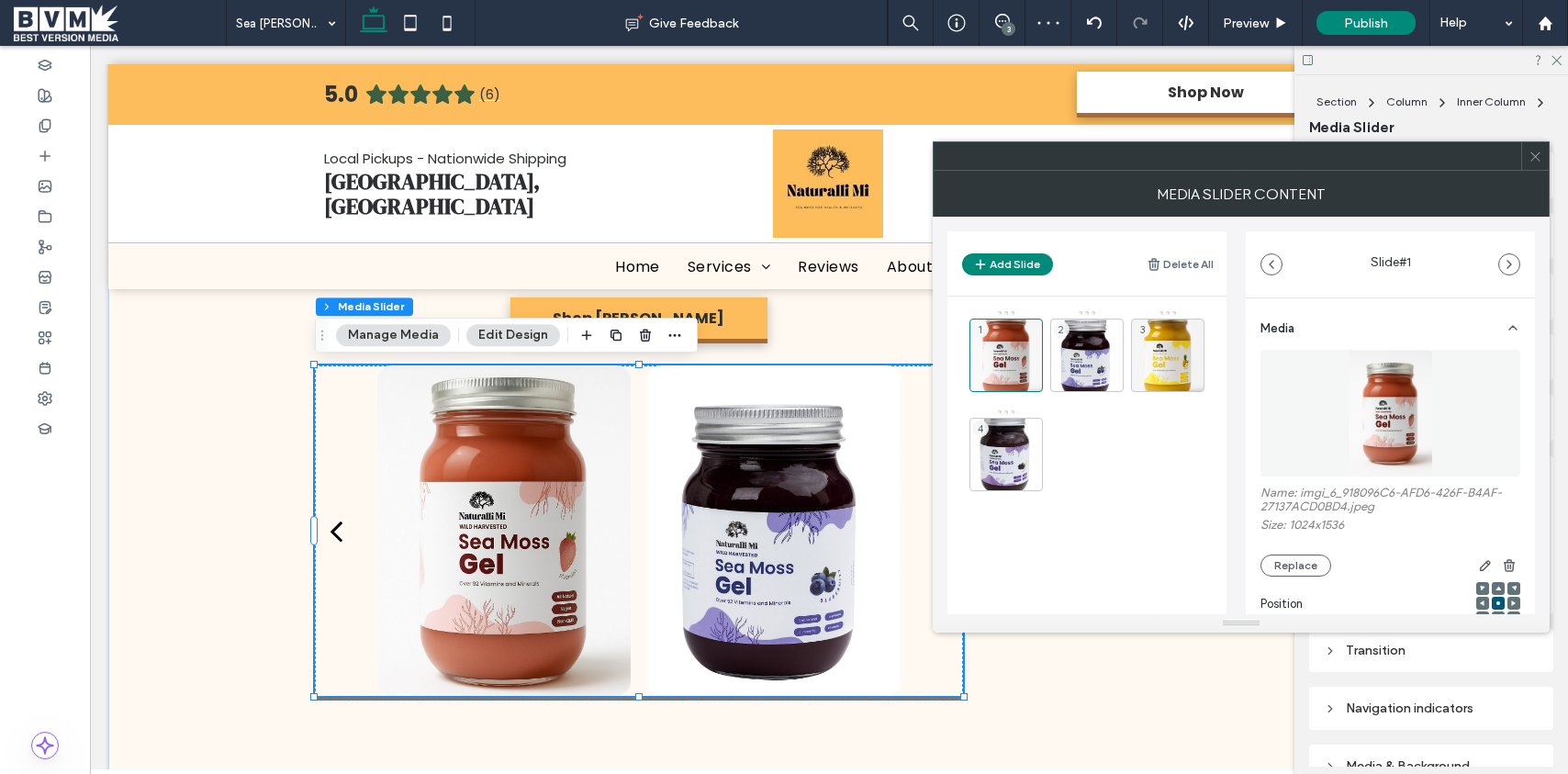
click at [1533, 152] on icon at bounding box center [1535, 156] width 14 height 14
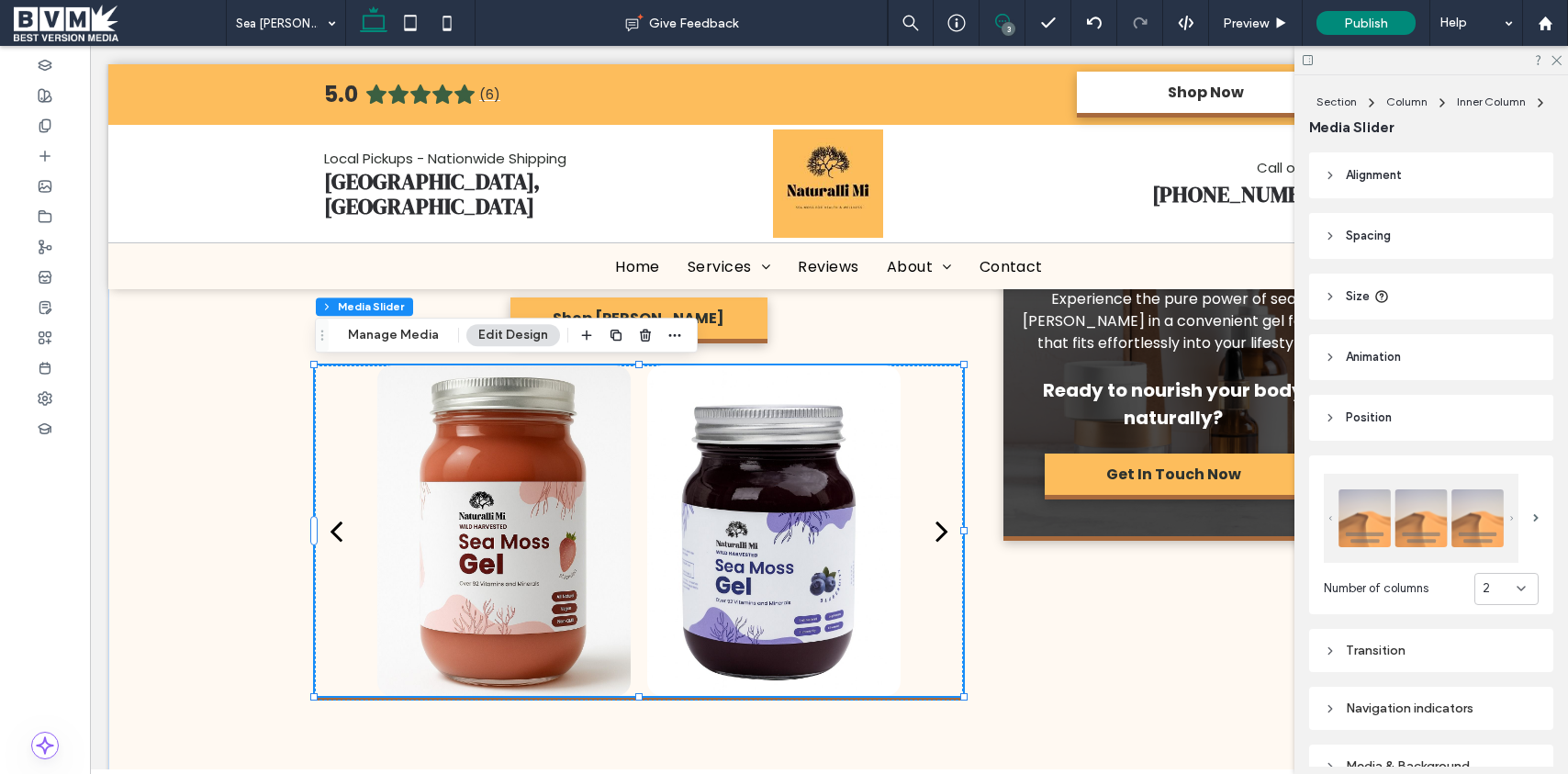
click at [1000, 24] on icon at bounding box center [1002, 22] width 15 height 15
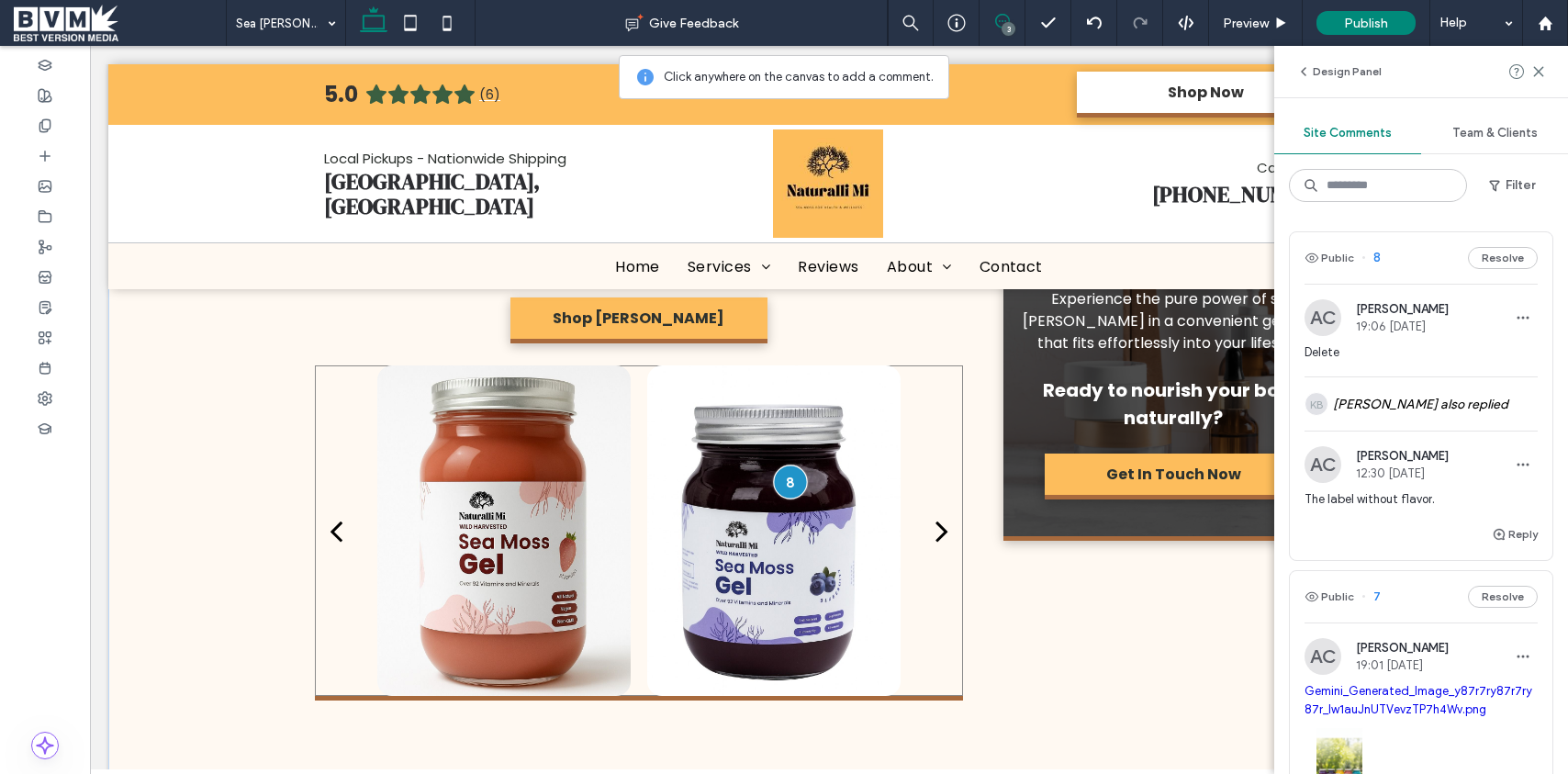
click at [777, 490] on div at bounding box center [790, 482] width 34 height 34
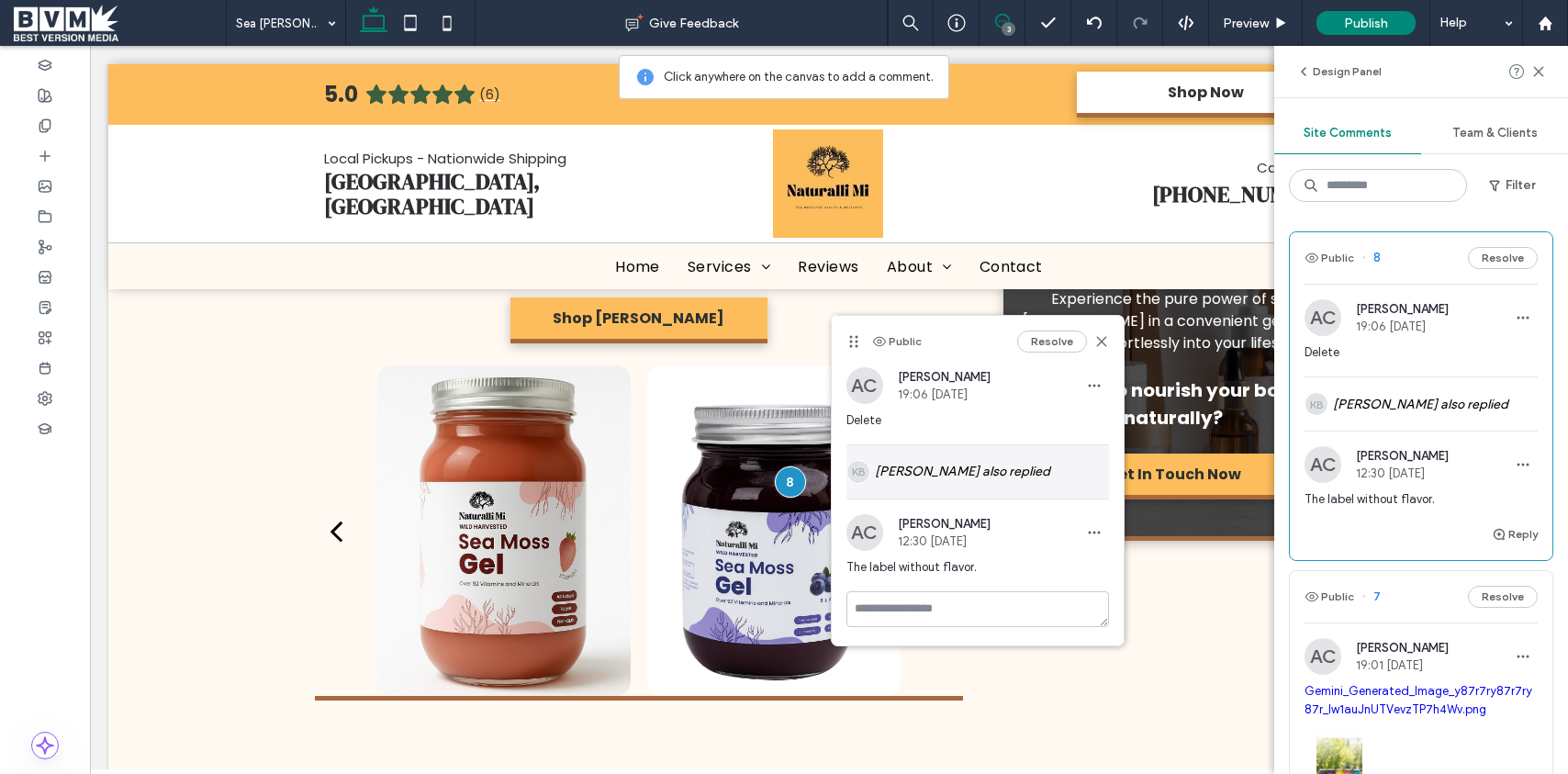
click at [944, 479] on div "KB KC Brady also replied" at bounding box center [978, 471] width 262 height 53
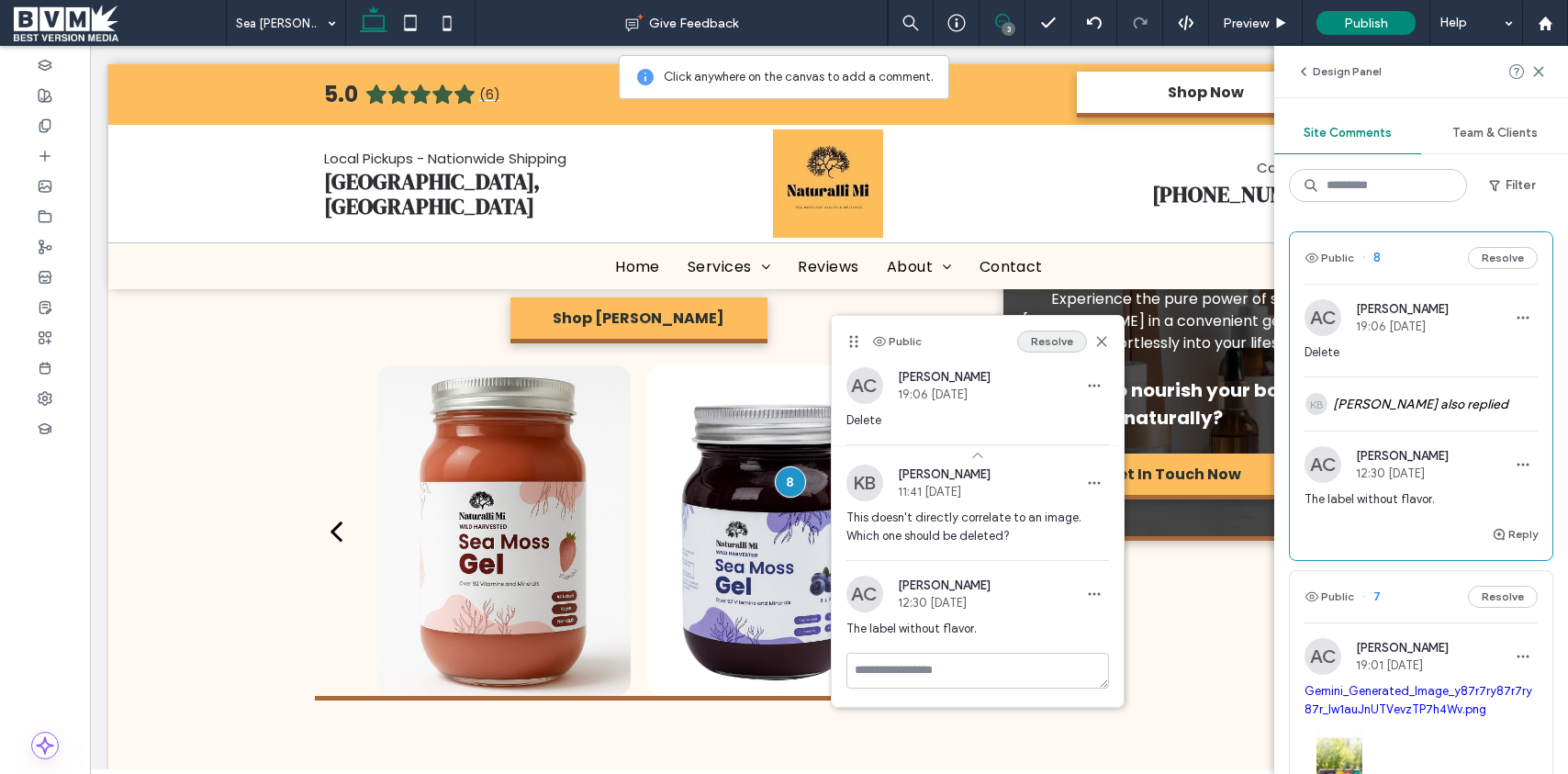
click at [1045, 344] on button "Resolve" at bounding box center [1052, 341] width 70 height 22
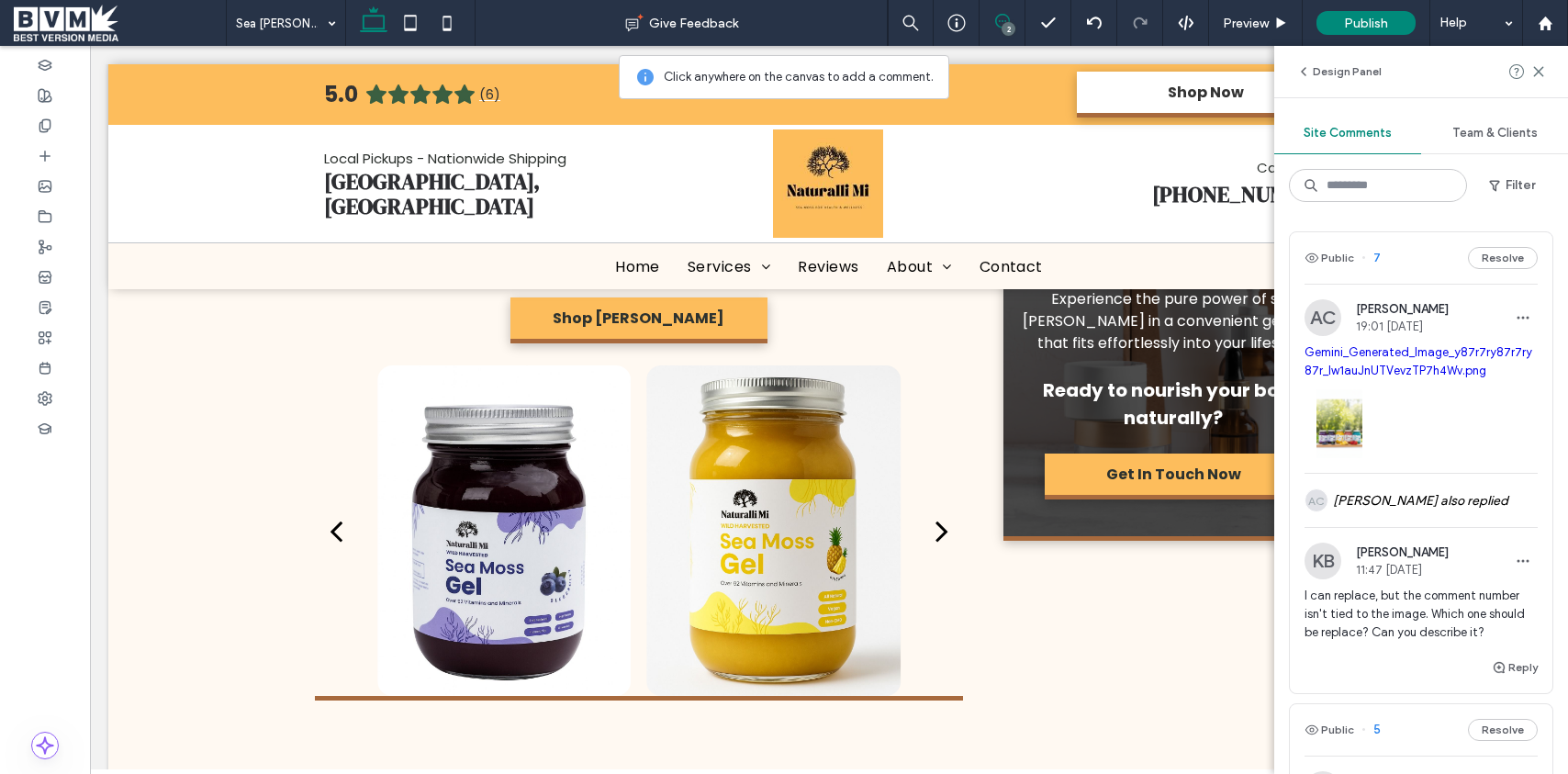
click at [1482, 430] on div at bounding box center [1421, 419] width 233 height 78
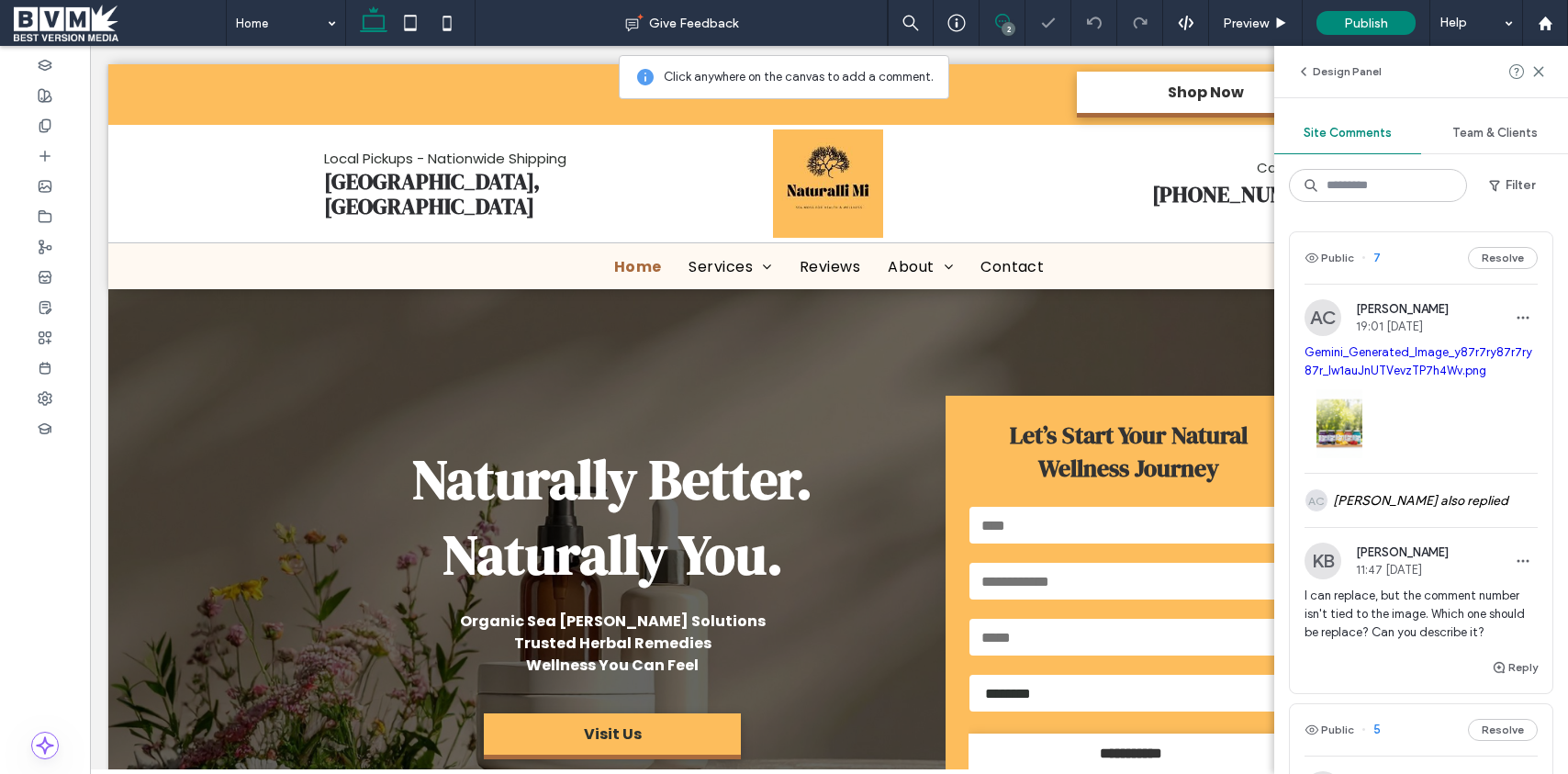
scroll to position [4218, 0]
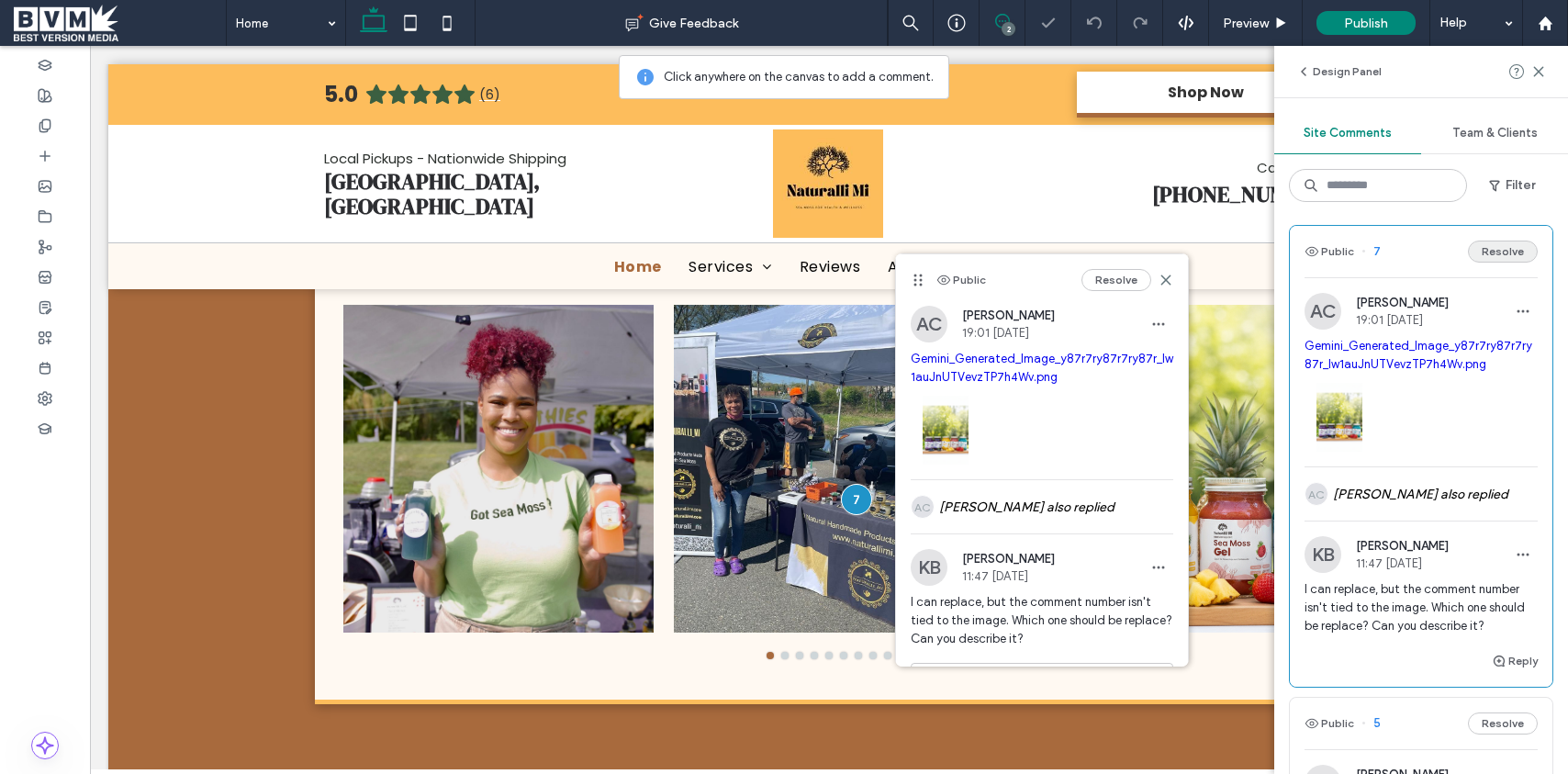
click at [1508, 259] on button "Resolve" at bounding box center [1503, 251] width 70 height 22
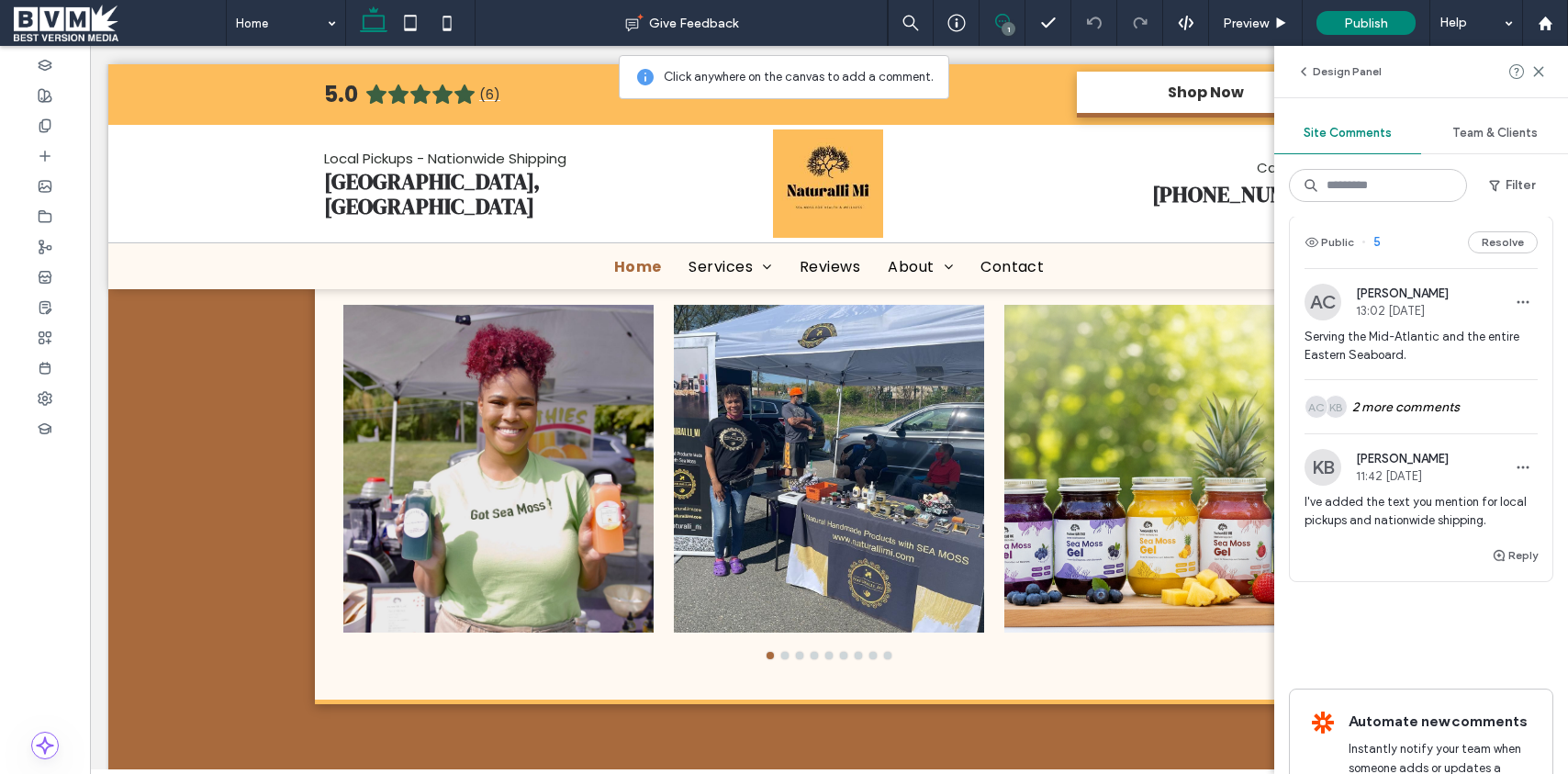
scroll to position [35, 0]
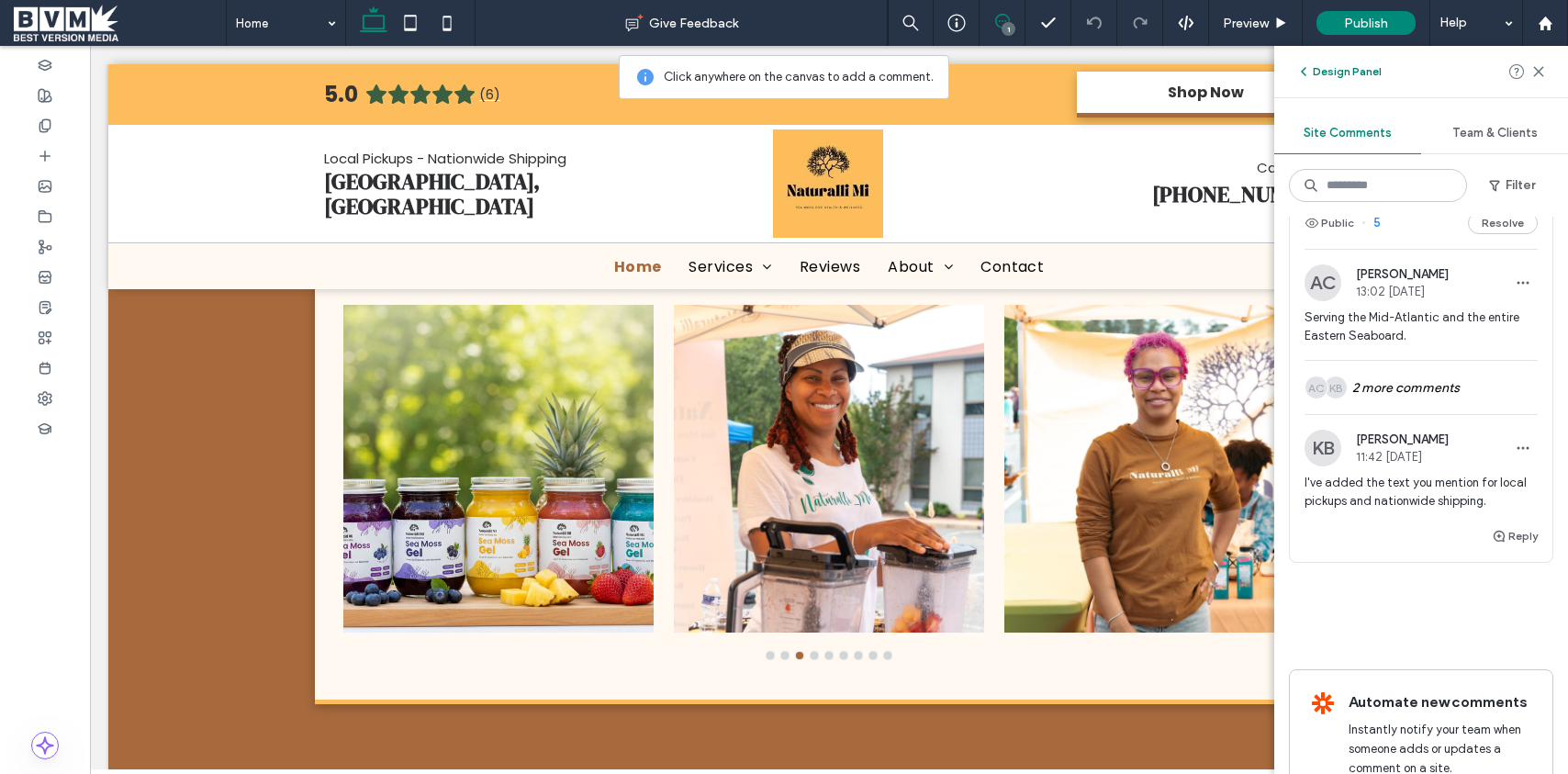
click at [1325, 73] on button "Design Panel" at bounding box center [1339, 71] width 86 height 22
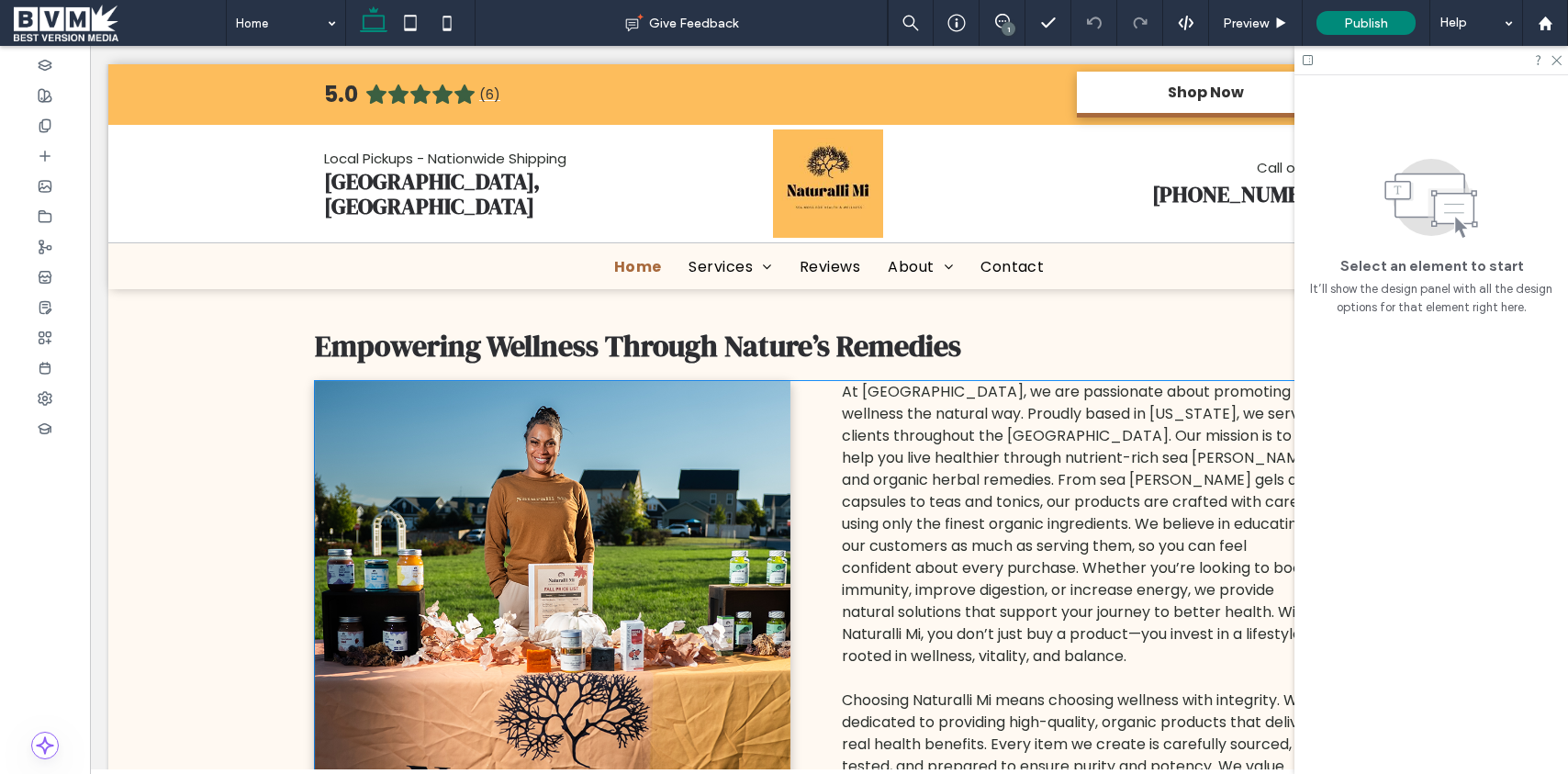
scroll to position [648, 0]
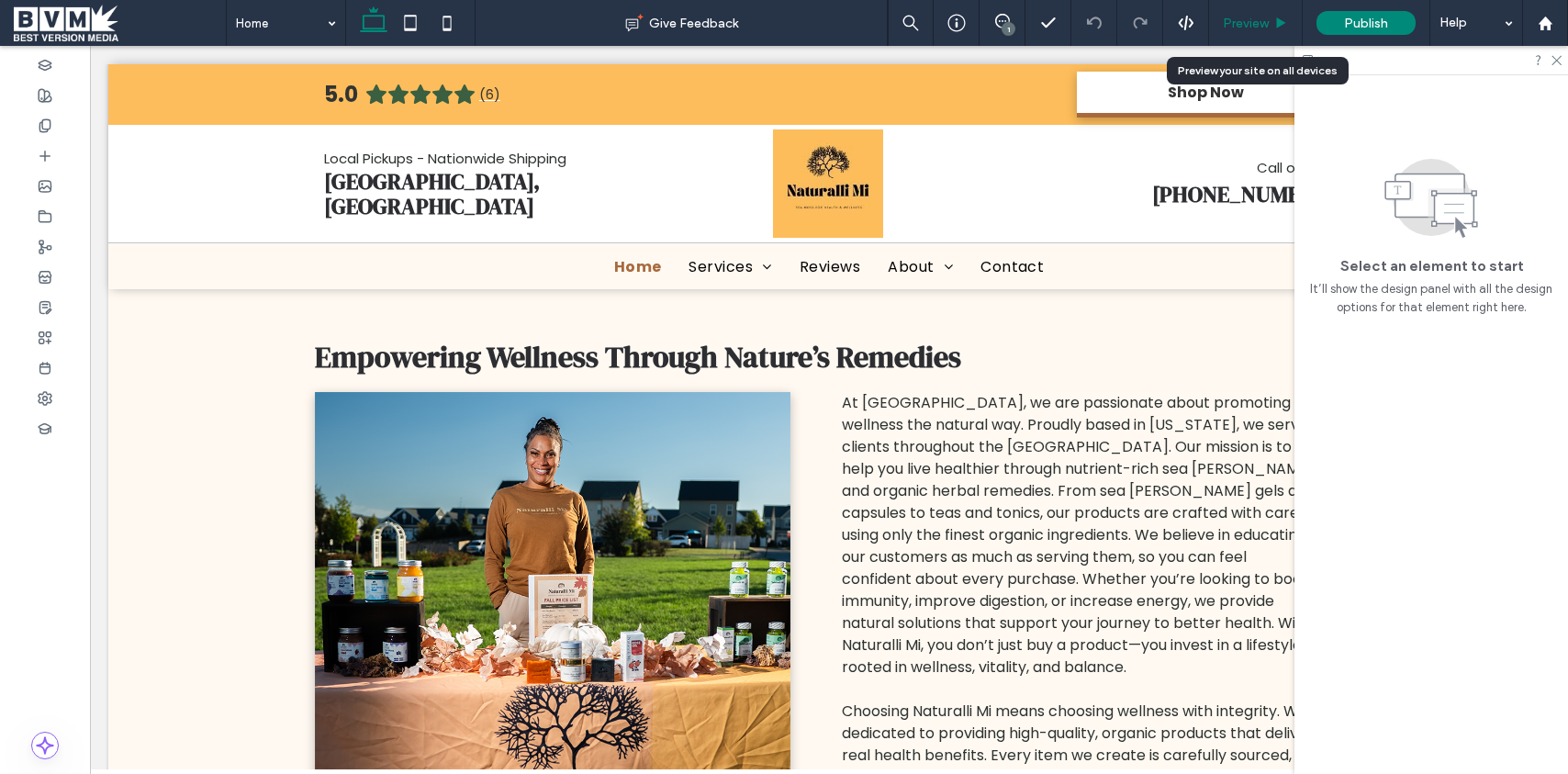
click at [1263, 17] on span "Preview" at bounding box center [1246, 24] width 46 height 16
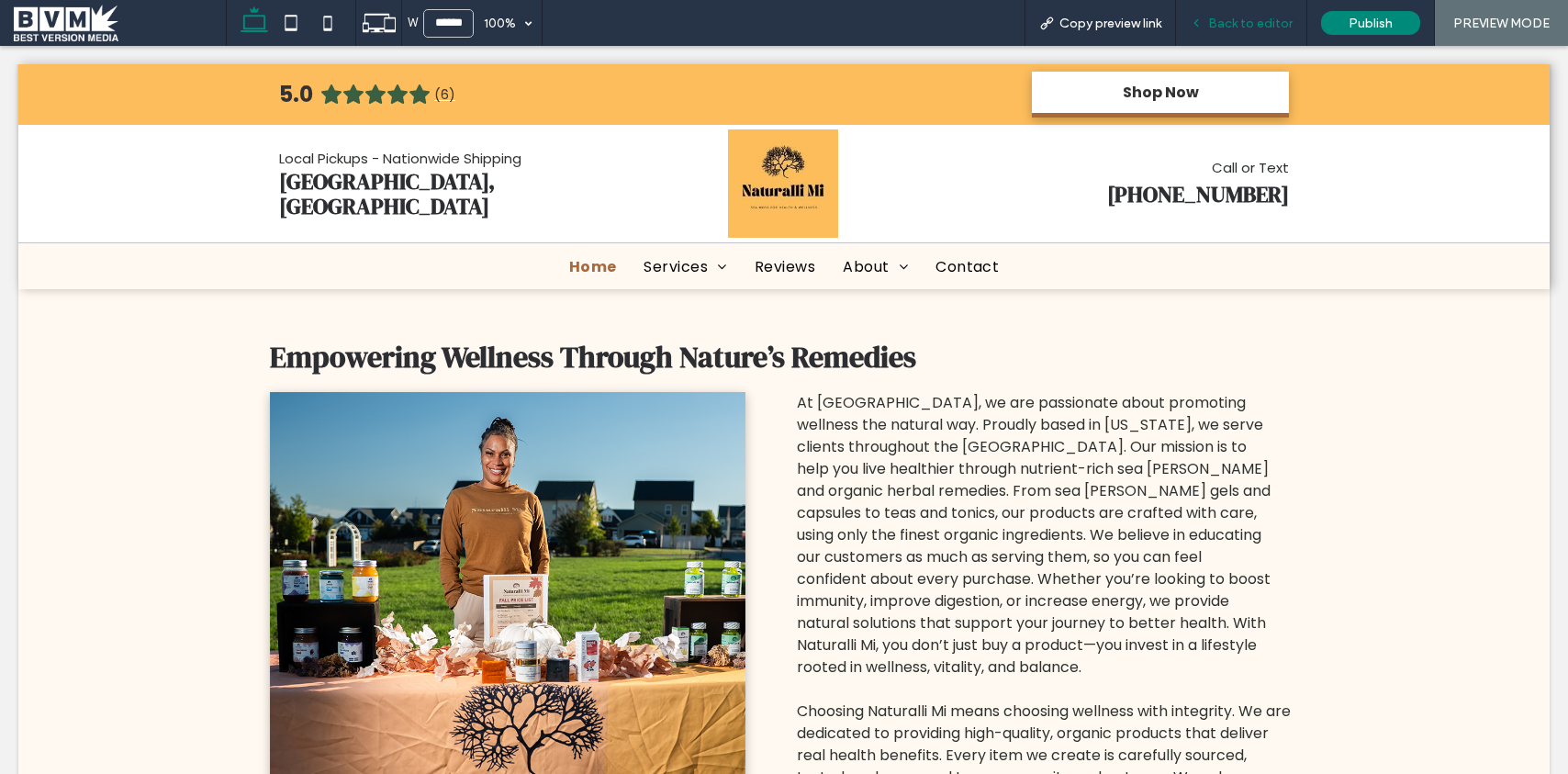
scroll to position [630, 0]
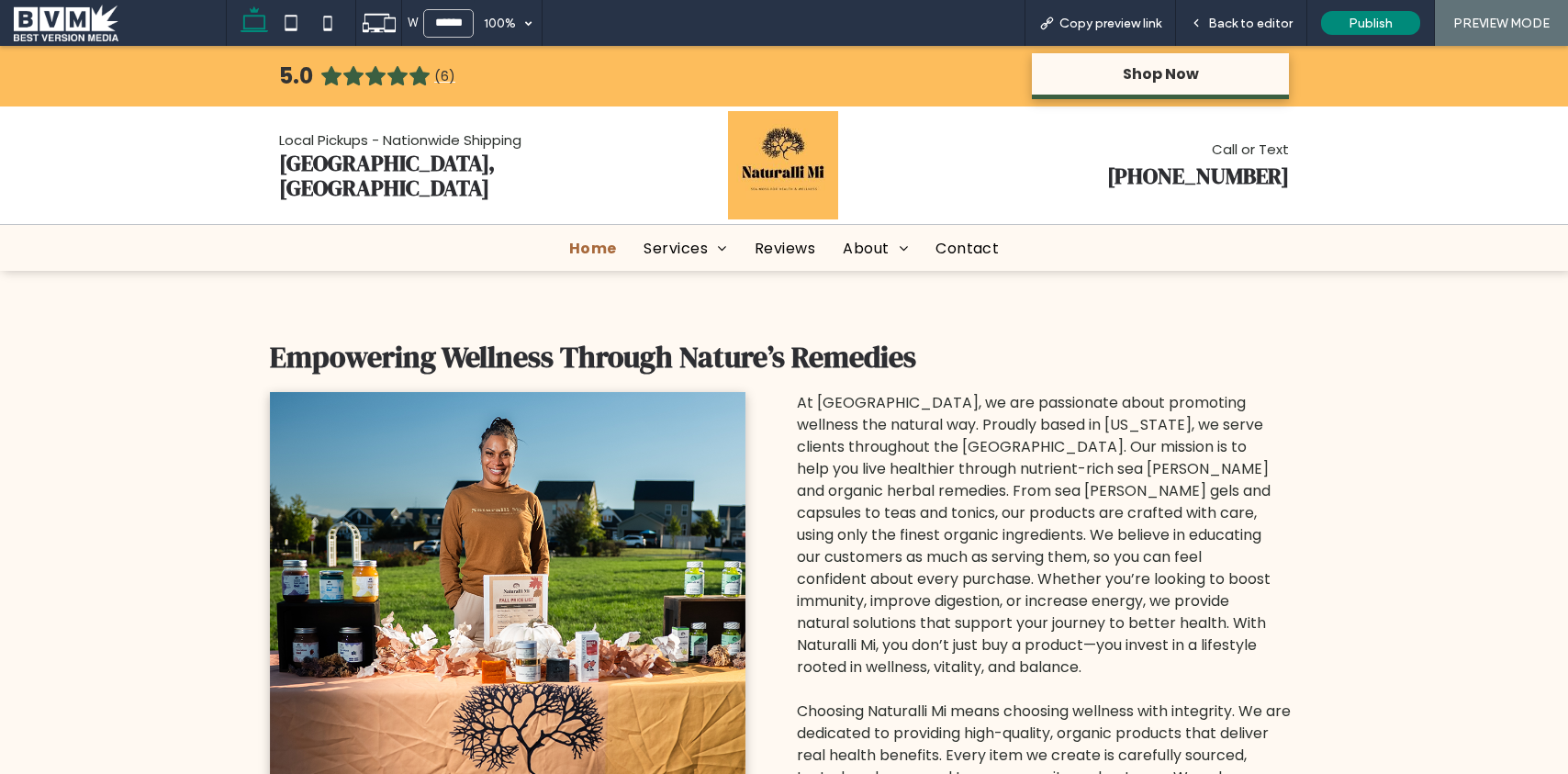
click at [1223, 78] on link "Shop Now" at bounding box center [1160, 75] width 257 height 46
drag, startPoint x: 1409, startPoint y: 191, endPoint x: 1409, endPoint y: 146, distance: 45.0
click at [1272, 73] on link "Shop Now" at bounding box center [1160, 75] width 257 height 46
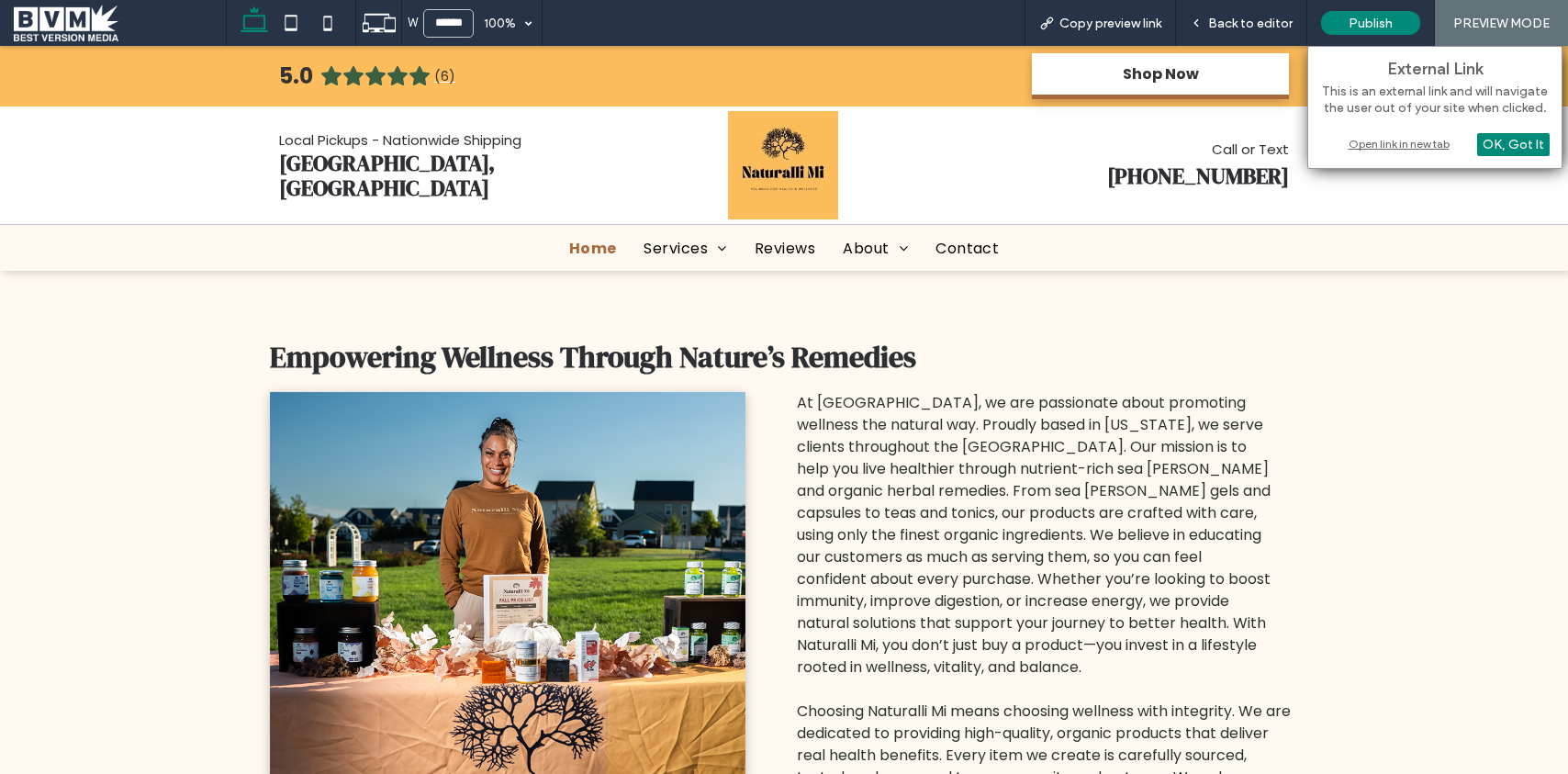
click at [1367, 155] on div "External Link This is an external link and will navigate the user out of your s…" at bounding box center [1435, 107] width 256 height 123
click at [1371, 148] on div "Open link in new tab" at bounding box center [1434, 143] width 229 height 19
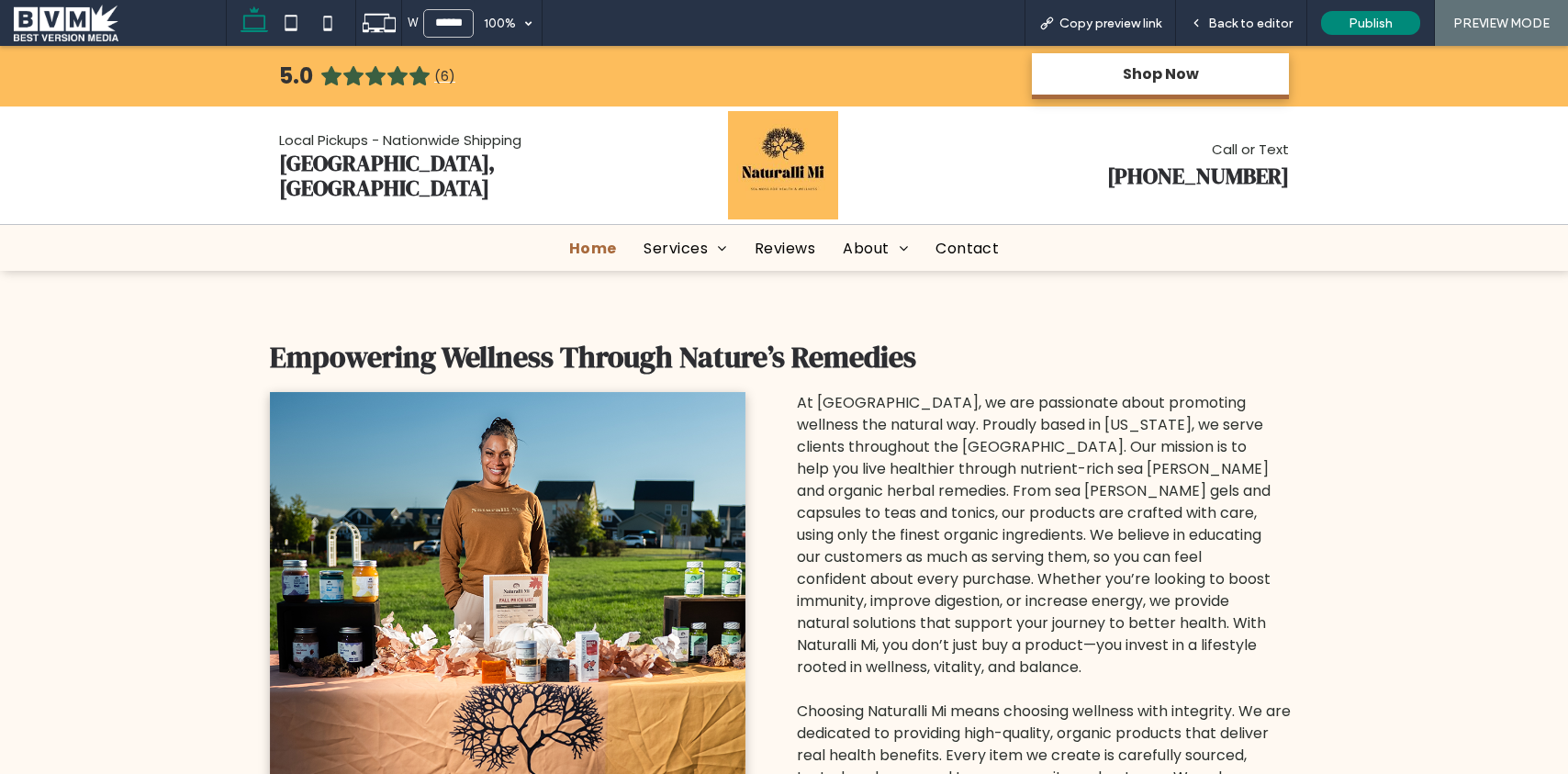
click at [91, 13] on span at bounding box center [120, 23] width 212 height 37
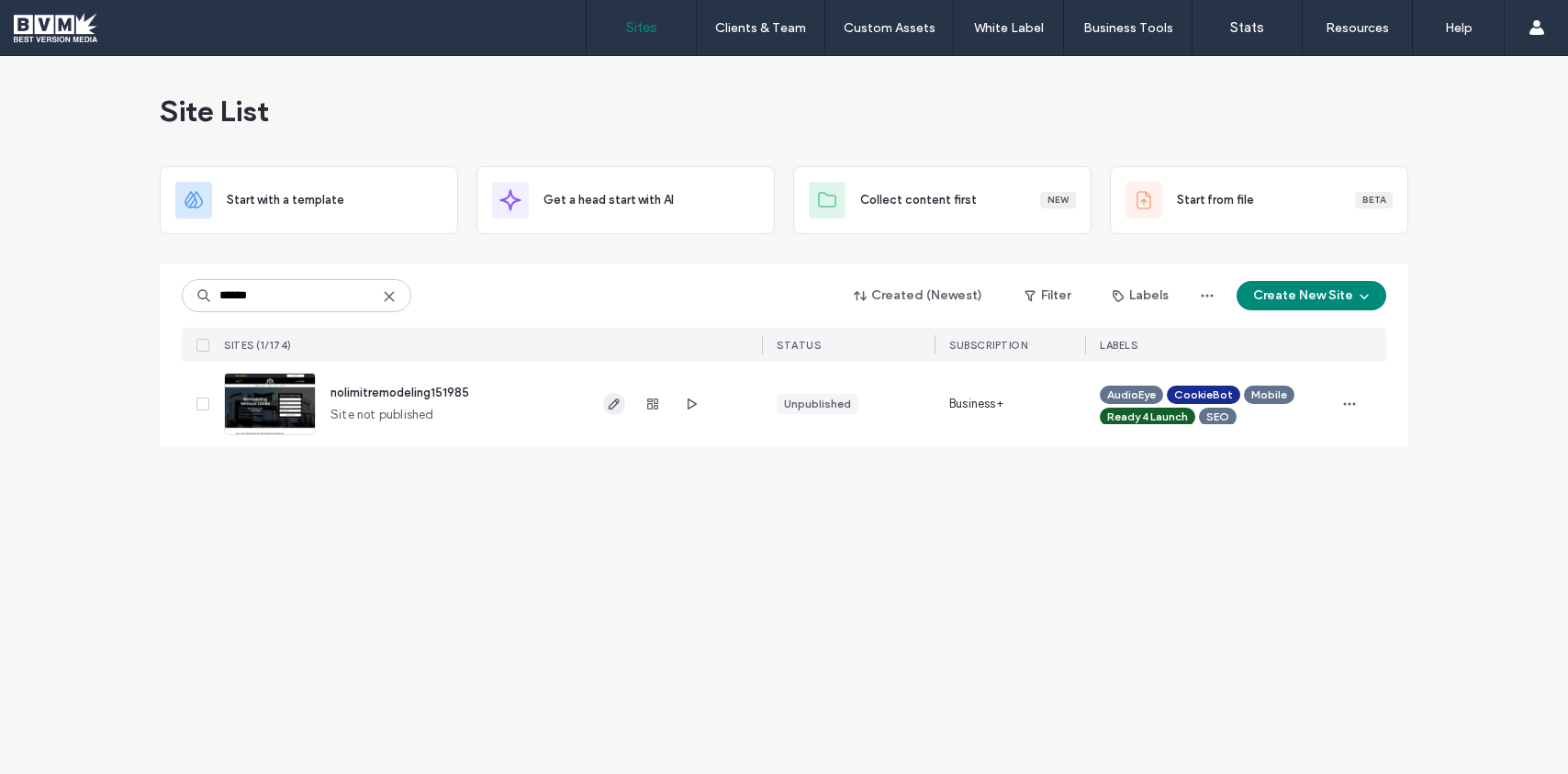
type input "******"
click at [611, 403] on use "button" at bounding box center [615, 404] width 11 height 11
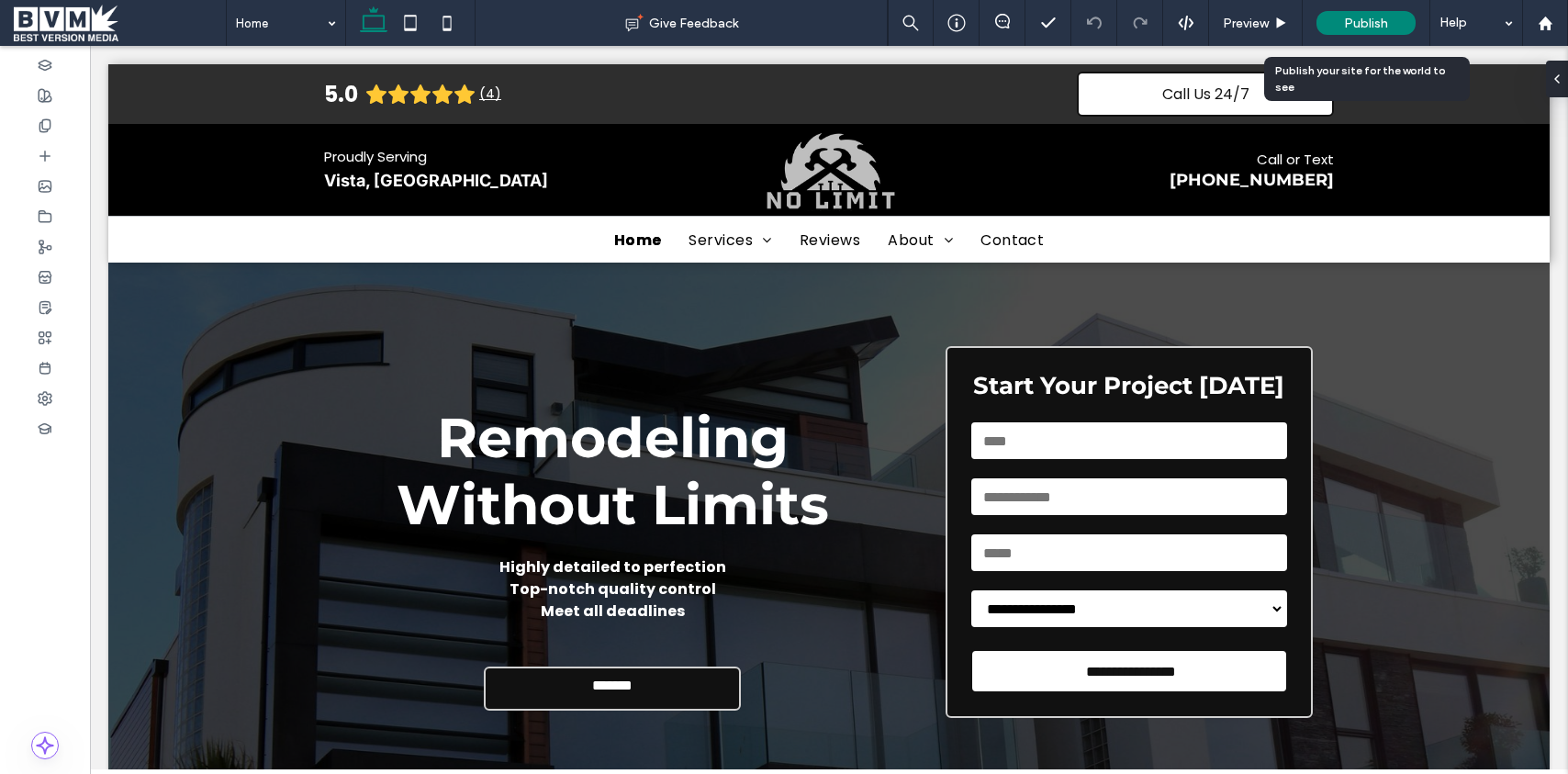
click at [1365, 21] on span "Publish" at bounding box center [1365, 24] width 44 height 16
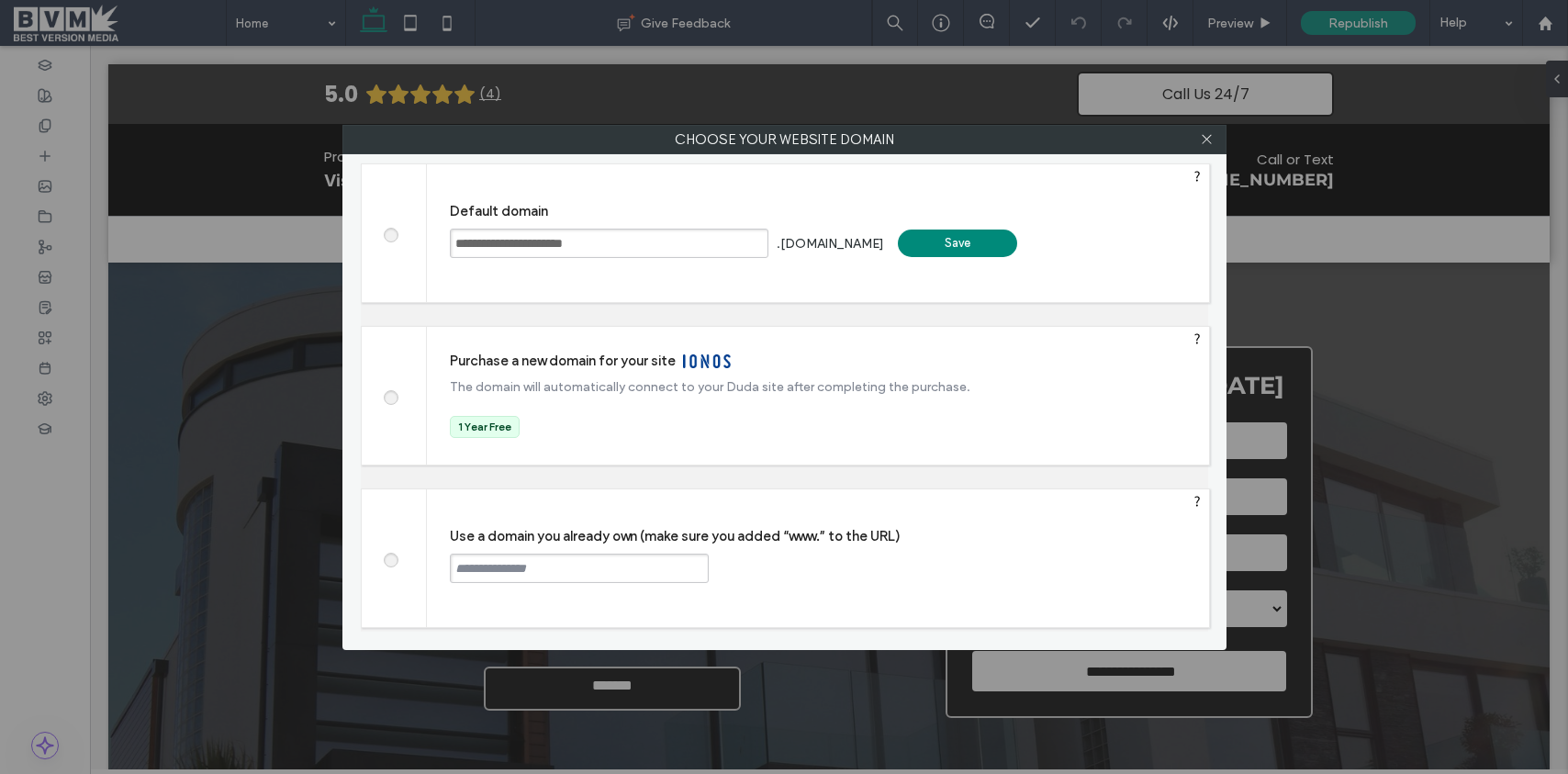
drag, startPoint x: 661, startPoint y: 248, endPoint x: 566, endPoint y: 240, distance: 95.3
click at [566, 240] on input "**********" at bounding box center [609, 242] width 319 height 29
click at [650, 240] on input "**********" at bounding box center [609, 242] width 319 height 29
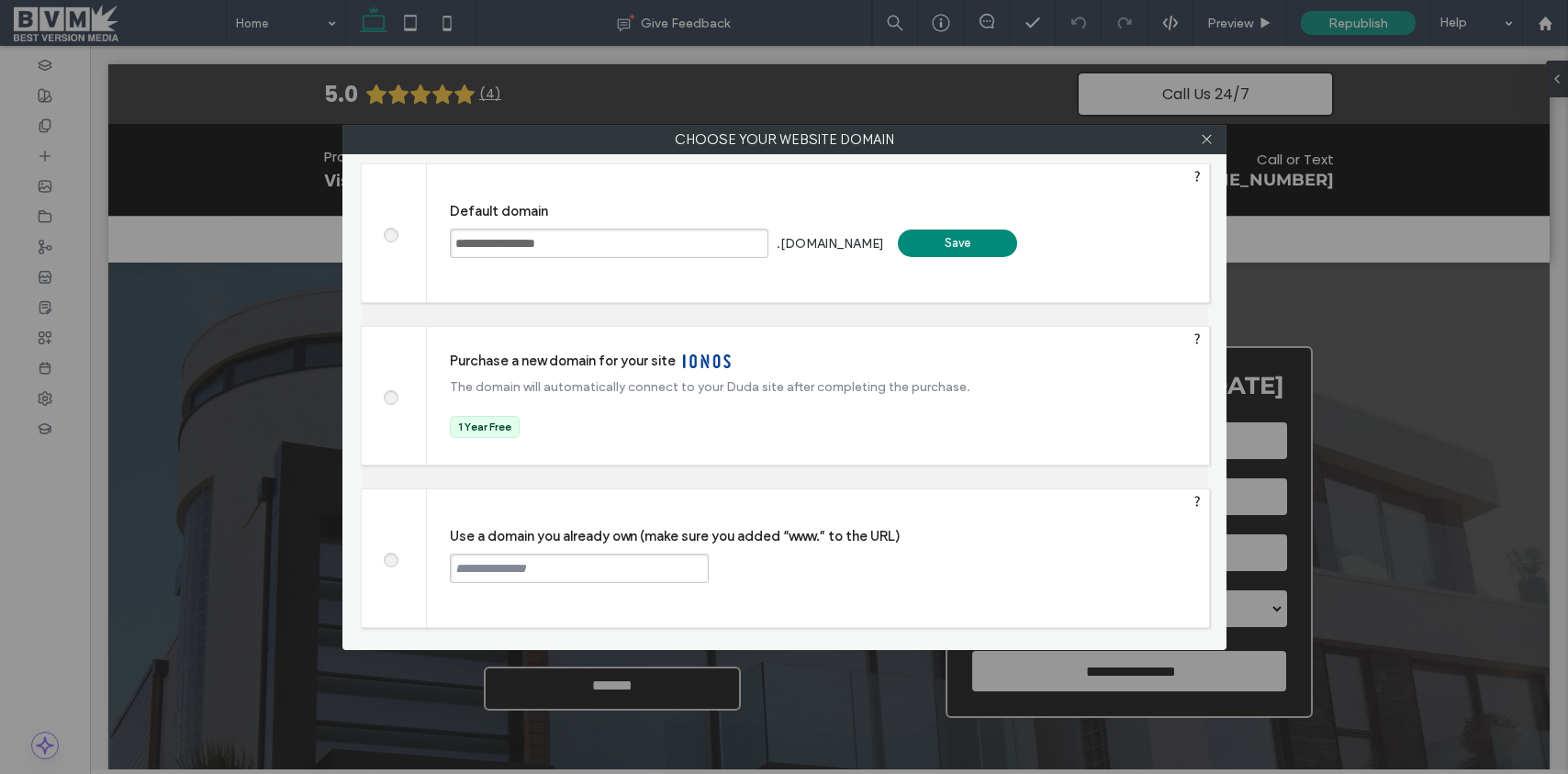
paste input "**********"
type input "**********"
click at [952, 247] on div "Save" at bounding box center [957, 242] width 120 height 27
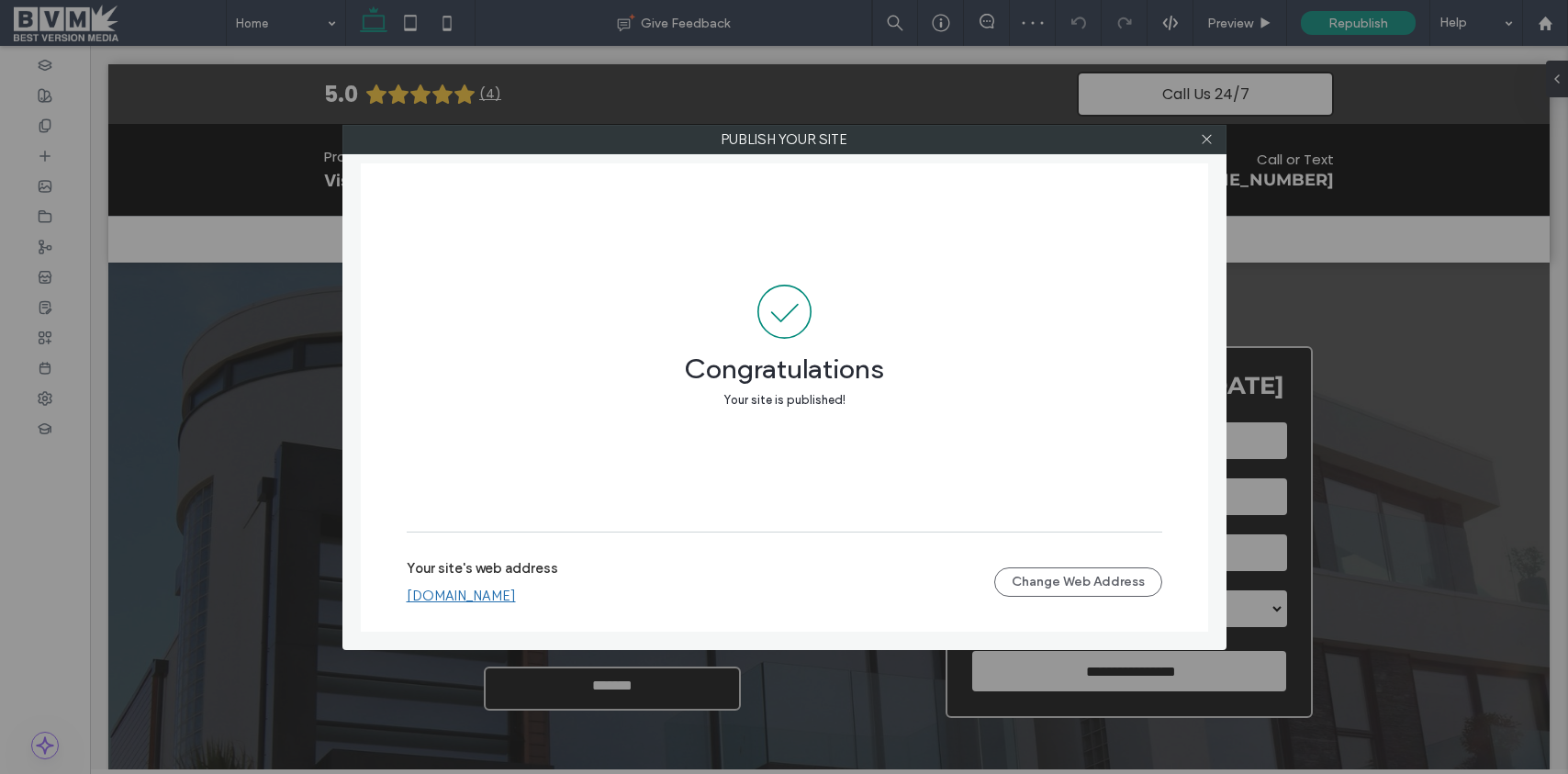
drag, startPoint x: 718, startPoint y: 603, endPoint x: 469, endPoint y: 602, distance: 249.0
click at [418, 588] on div "nolimitremodelingincandrepairs.bvmlocal.com" at bounding box center [700, 596] width 587 height 17
click at [472, 603] on link "nolimitremodelingincandrepairs.bvmlocal.com" at bounding box center [461, 596] width 109 height 17
drag, startPoint x: 1207, startPoint y: 135, endPoint x: 824, endPoint y: 108, distance: 384.0
click at [1204, 135] on icon at bounding box center [1207, 139] width 14 height 14
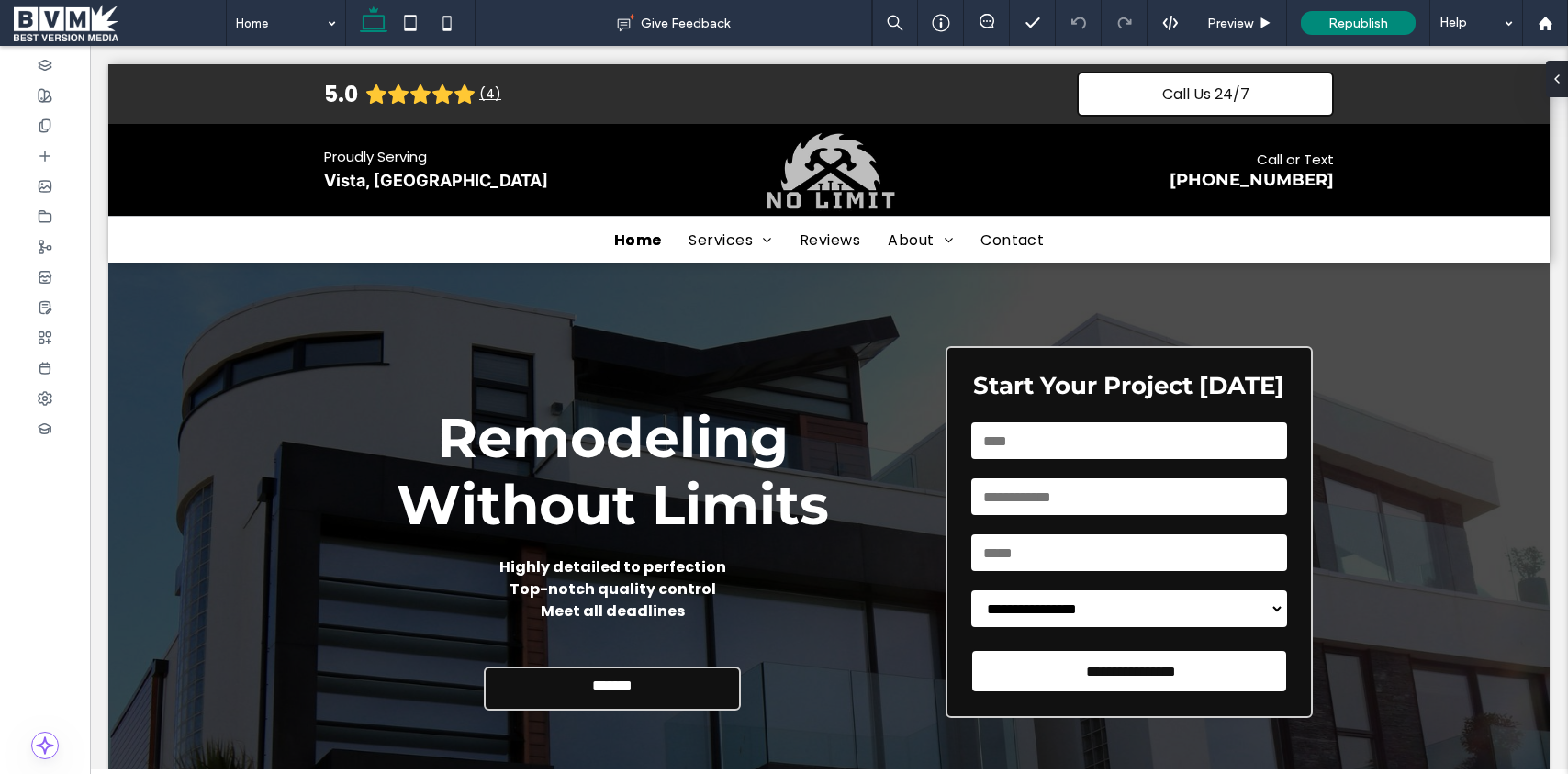
click at [84, 12] on span at bounding box center [120, 23] width 212 height 37
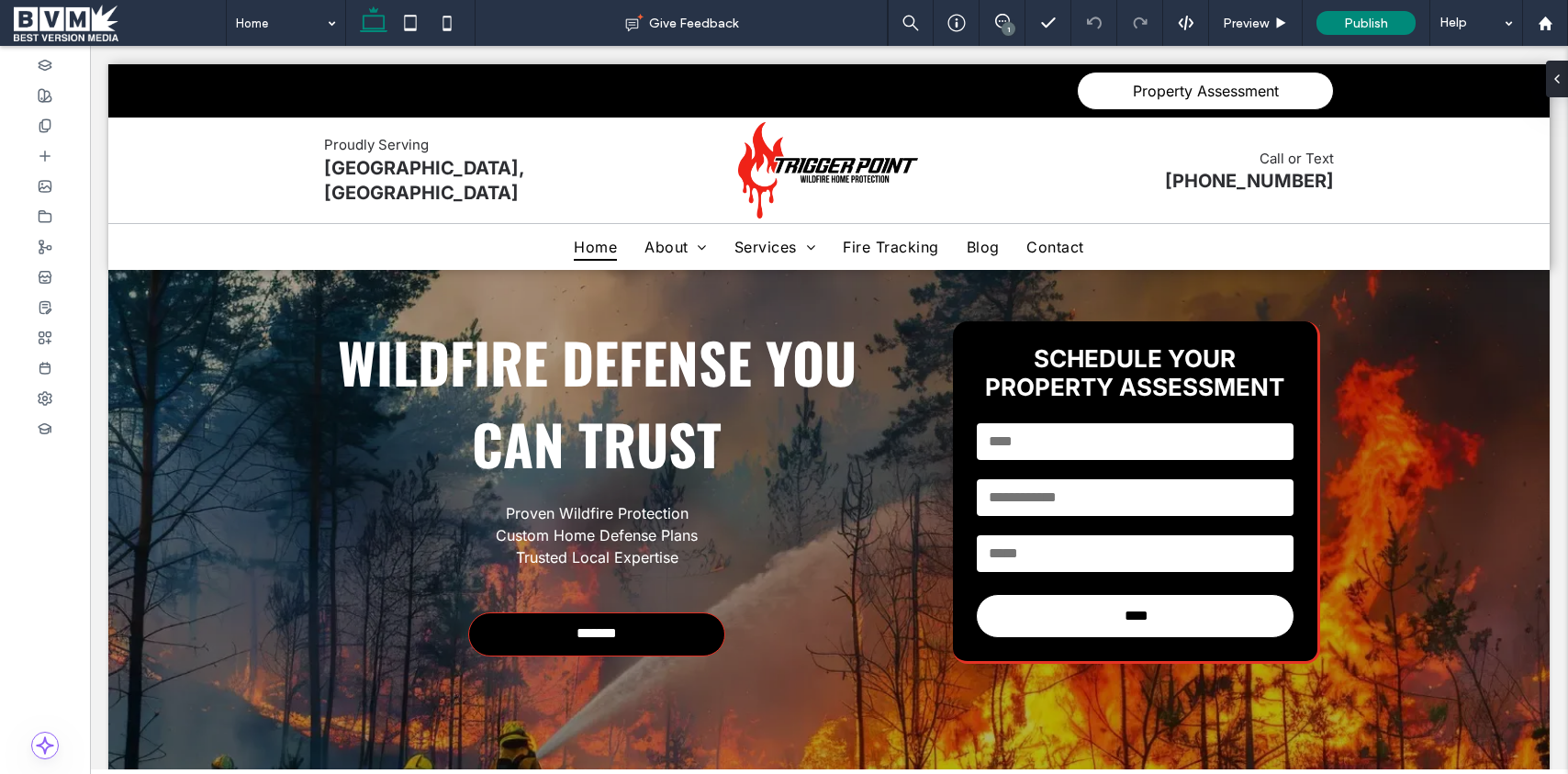
scroll to position [80, 0]
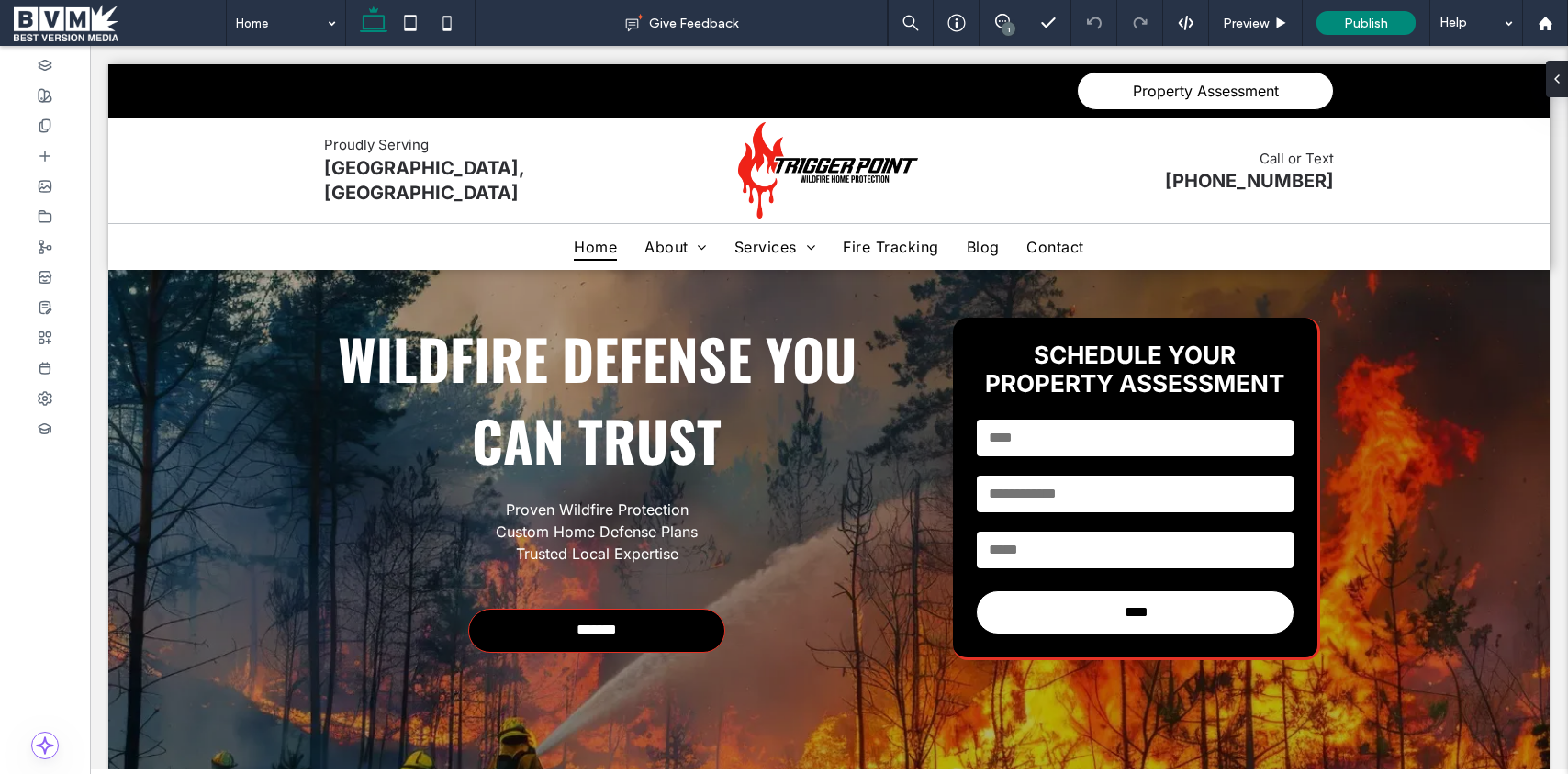
click at [47, 28] on span at bounding box center [120, 23] width 212 height 37
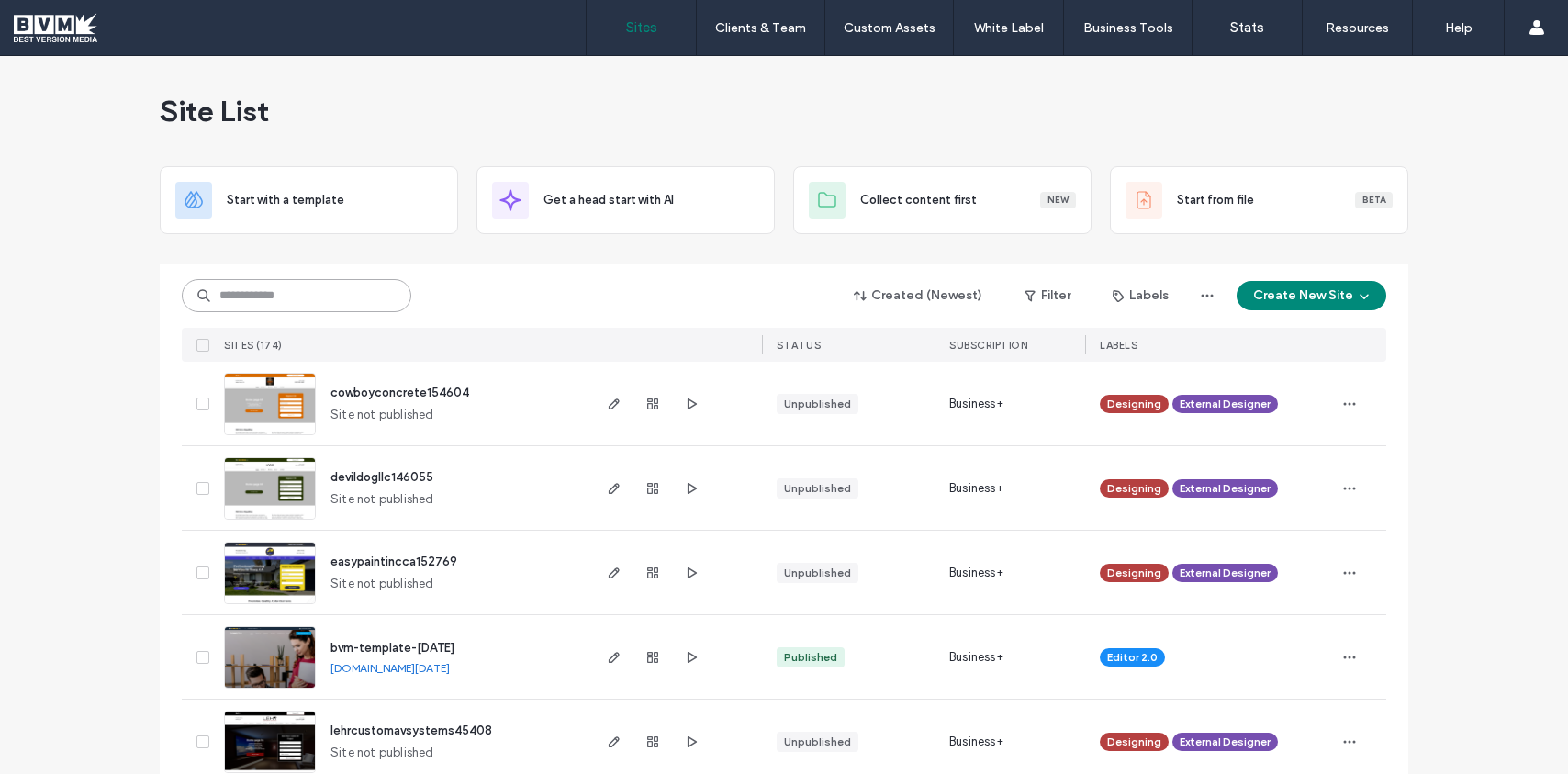
click at [343, 306] on input at bounding box center [296, 295] width 229 height 33
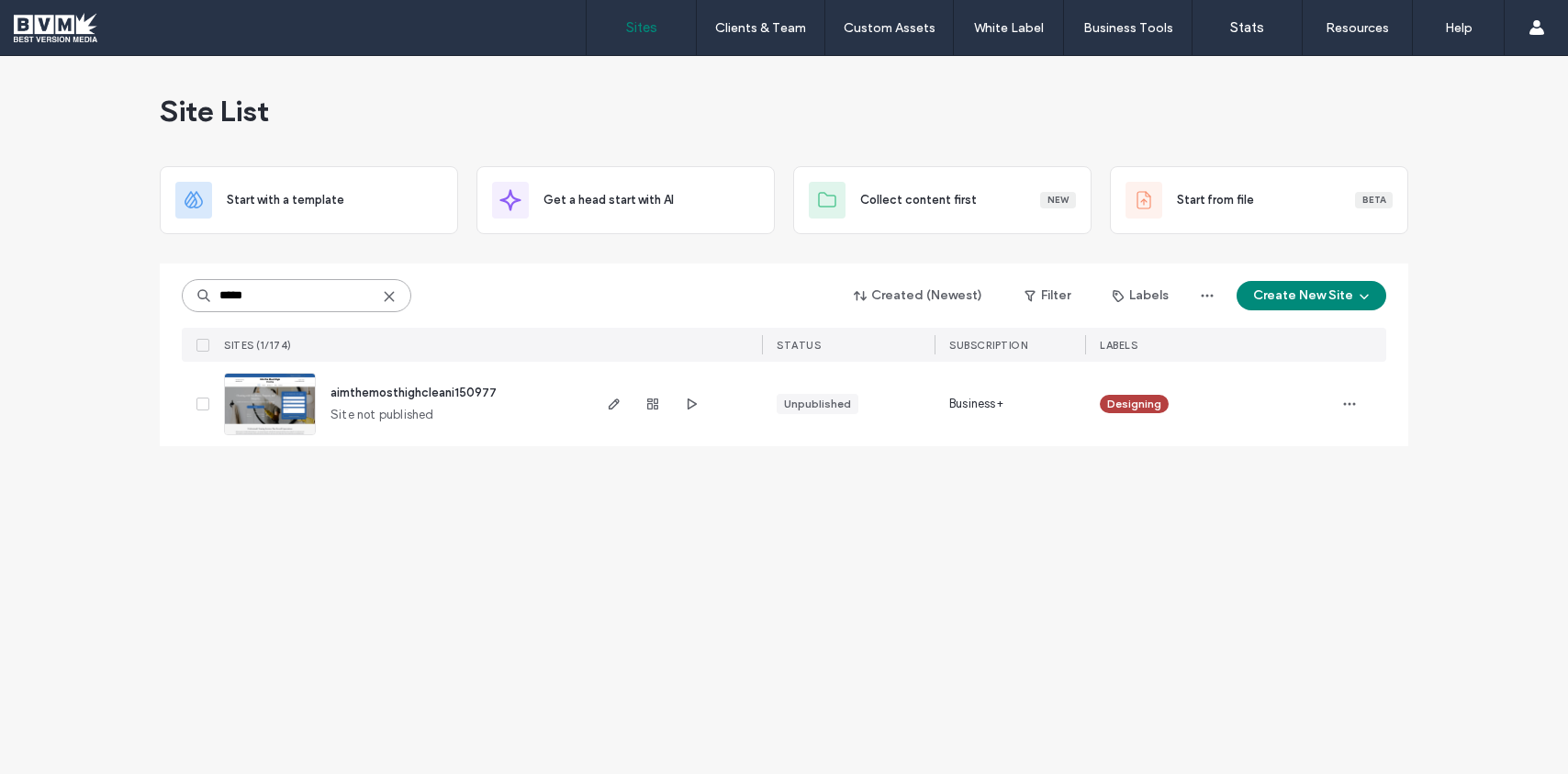
type input "*****"
